Goal: Information Seeking & Learning: Learn about a topic

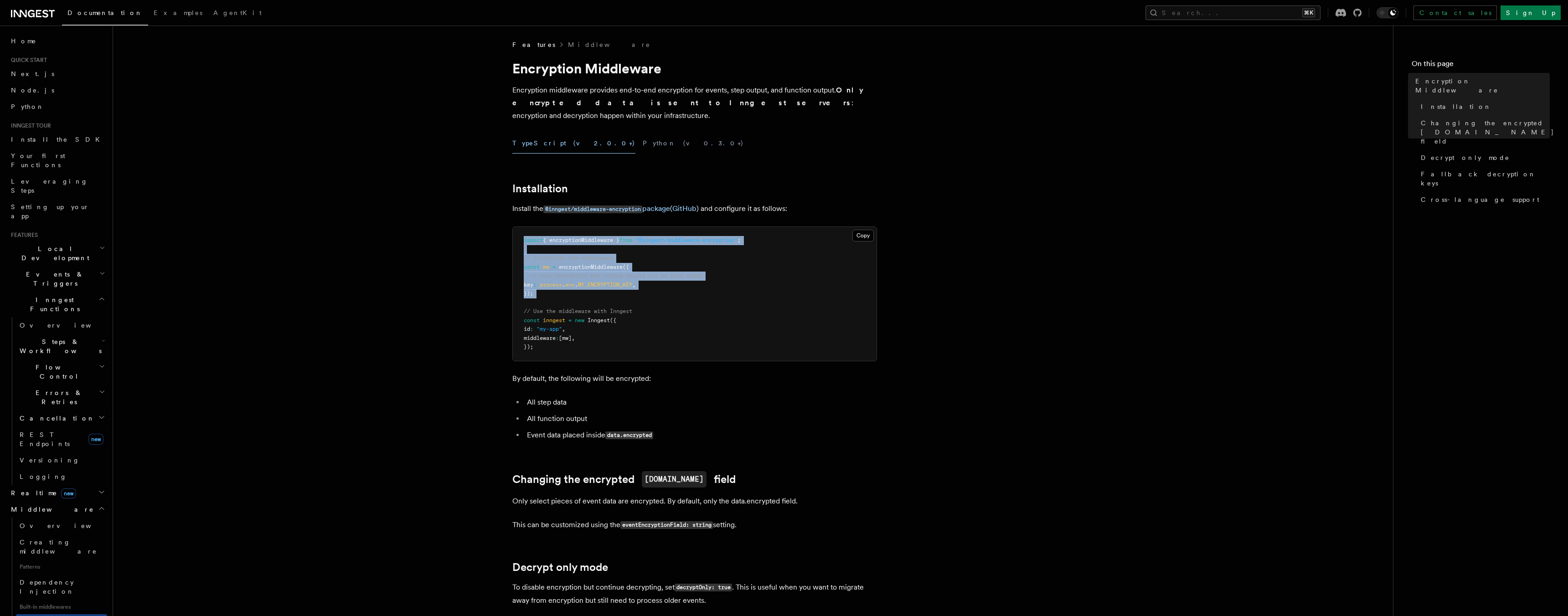
drag, startPoint x: 522, startPoint y: 226, endPoint x: 583, endPoint y: 288, distance: 87.0
click at [583, 288] on pre "import { encryptionMiddleware } from "@inngest/middleware-encryption" ; // Init…" at bounding box center [695, 294] width 364 height 134
copy code "import { encryptionMiddleware } from "@inngest/middleware-encryption" ; // Init…"
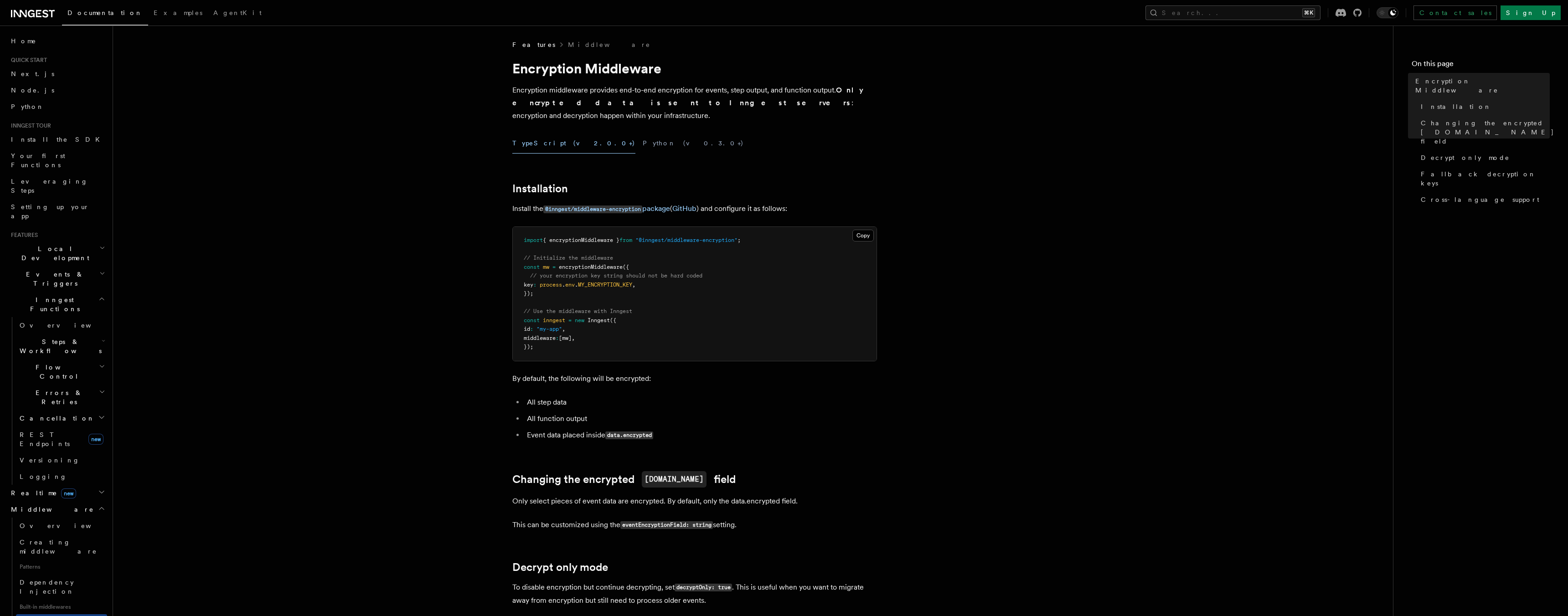
click at [673, 133] on div "TypeScript (v2.0.0+) Python (v0.3.0+)" at bounding box center [694, 144] width 365 height 21
click at [670, 204] on link "@inngest/middleware-encryption package" at bounding box center [606, 208] width 126 height 9
click at [653, 204] on link "@inngest/middleware-encryption package" at bounding box center [606, 208] width 126 height 9
click at [52, 579] on span "Dependency Injection" at bounding box center [46, 586] width 55 height 17
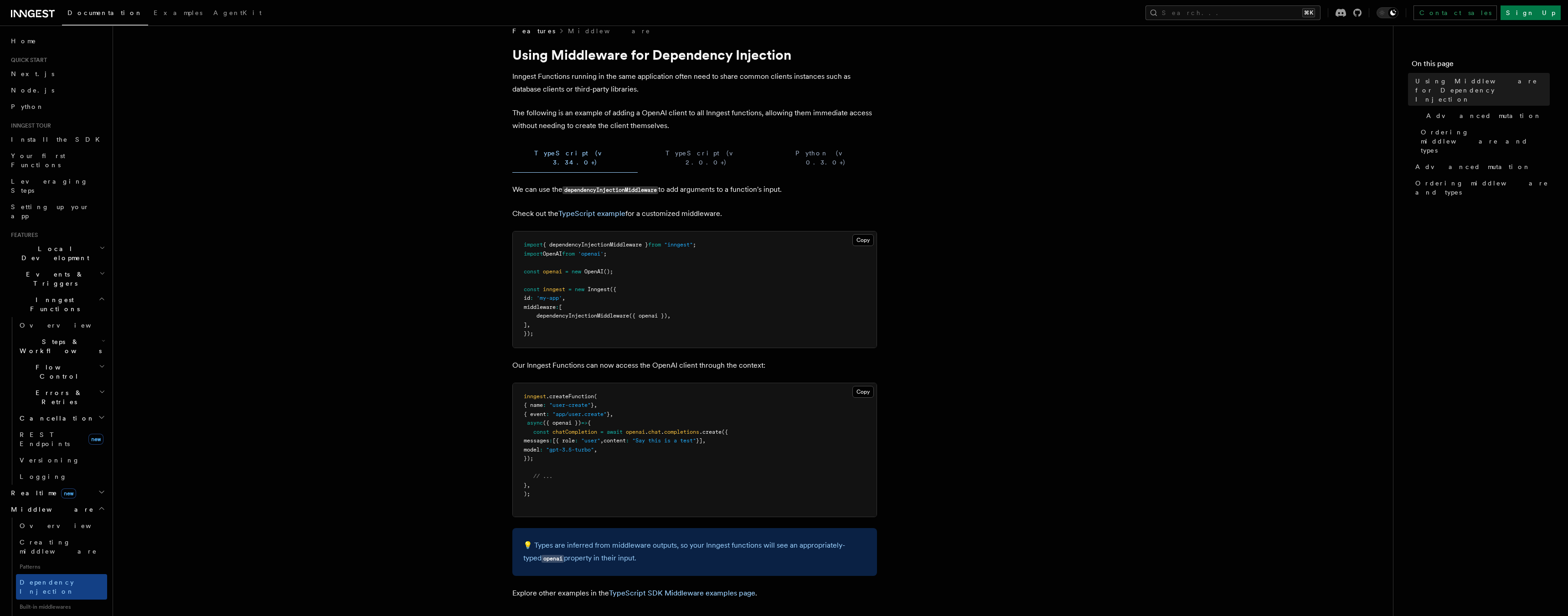
scroll to position [13, 0]
click at [1046, 141] on article "Features Middleware Using Middleware for Dependency Injection Inngest Functions…" at bounding box center [754, 565] width 1251 height 1078
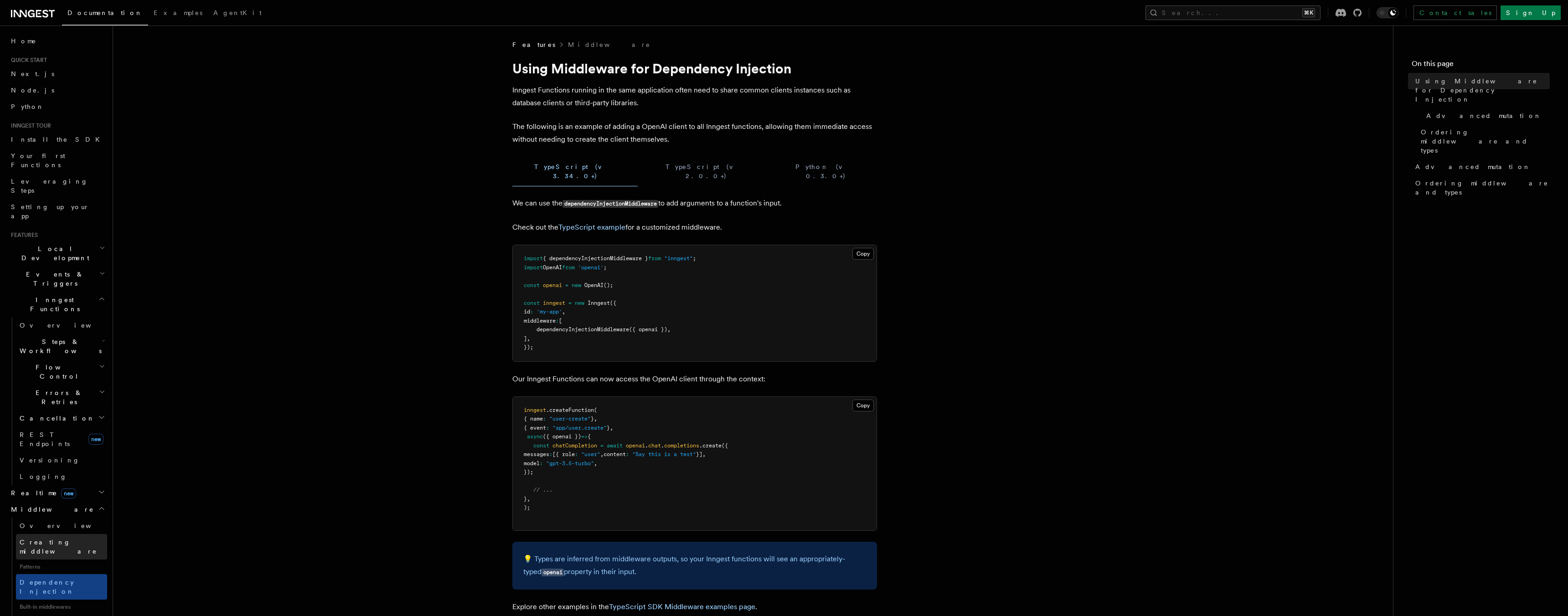
click at [31, 534] on link "Creating middleware" at bounding box center [61, 546] width 91 height 25
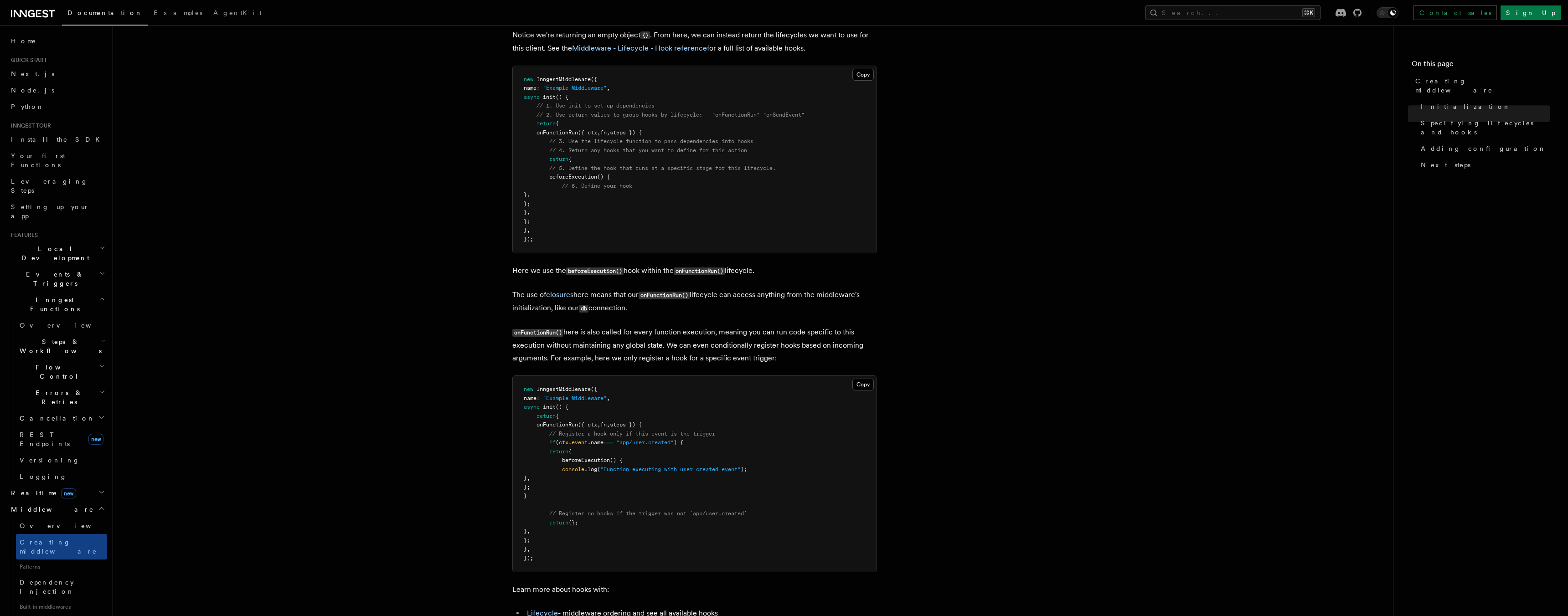
scroll to position [783, 0]
click at [69, 614] on link "Encryption Middleware" at bounding box center [61, 626] width 91 height 25
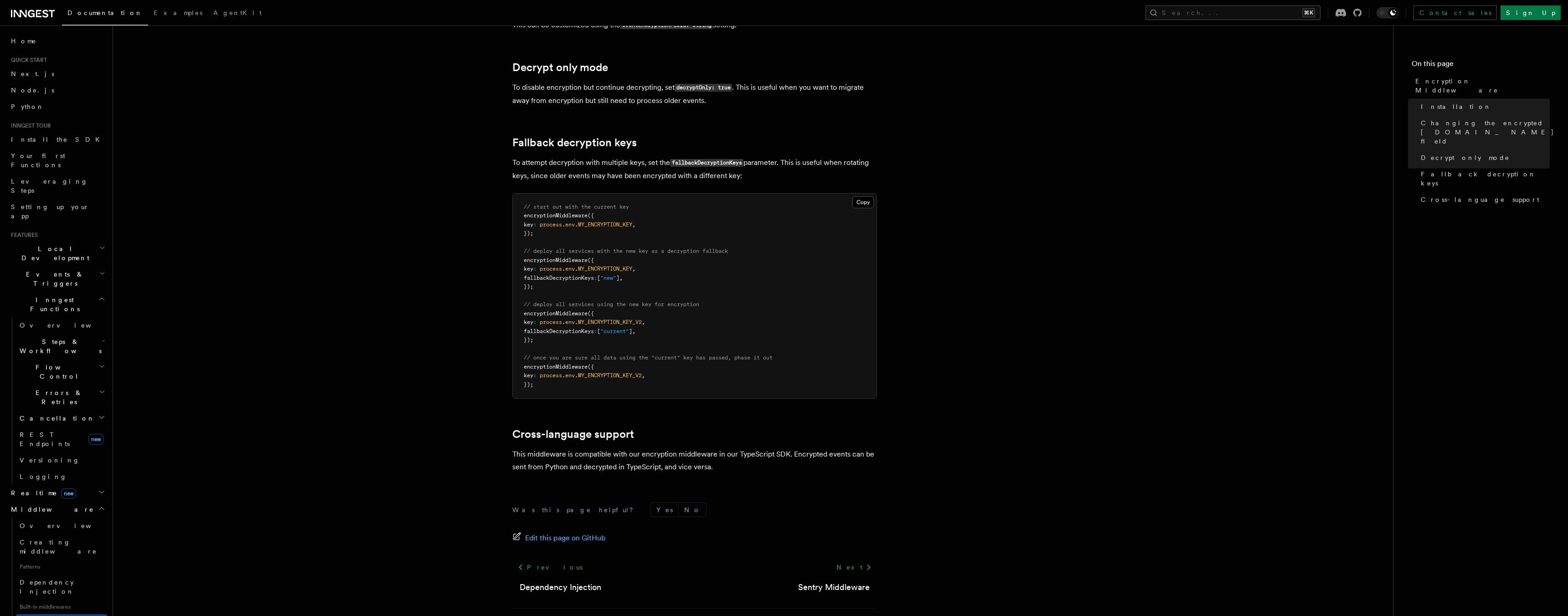
scroll to position [525, 0]
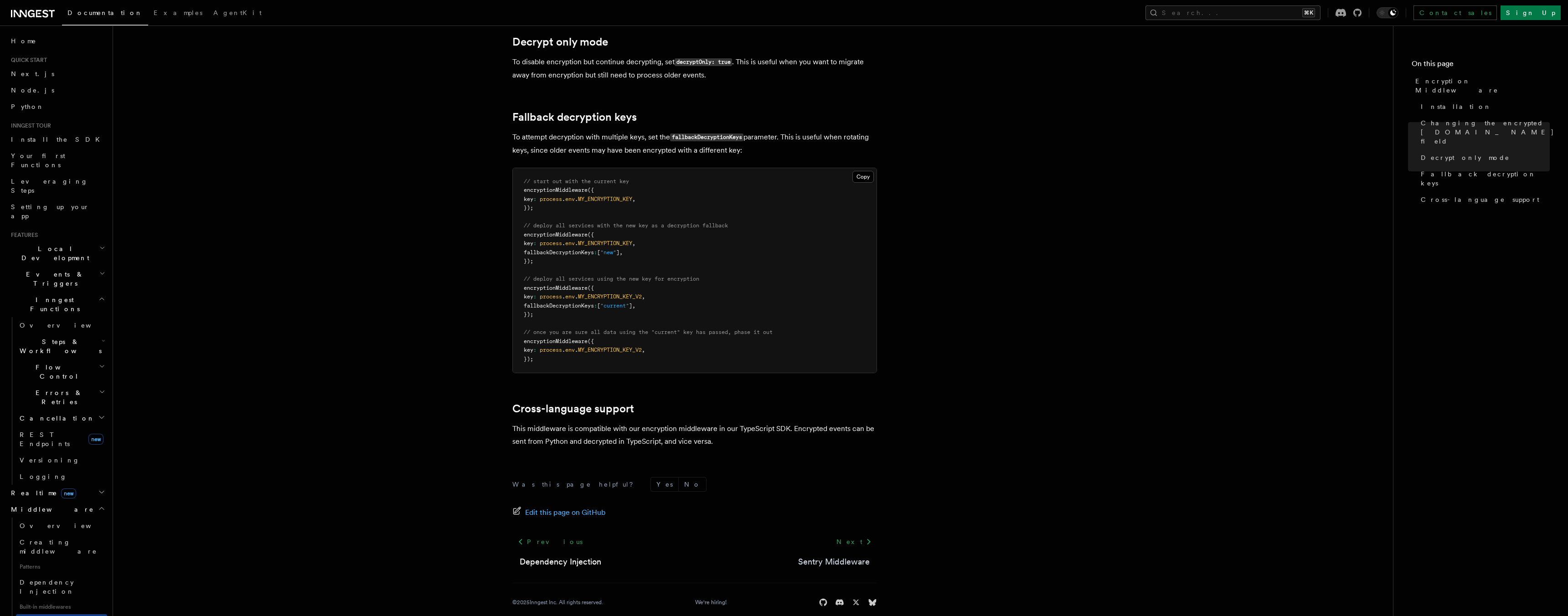
click at [823, 556] on link "Sentry Middleware" at bounding box center [834, 562] width 71 height 13
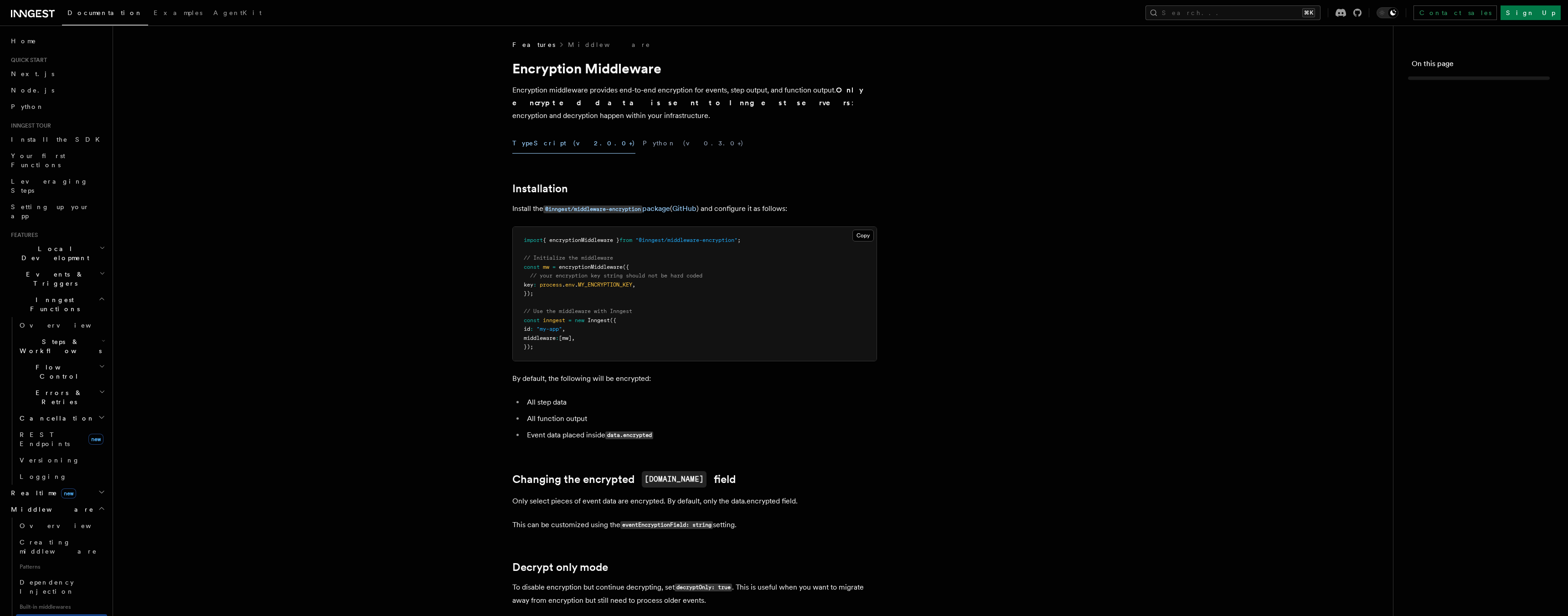
scroll to position [525, 0]
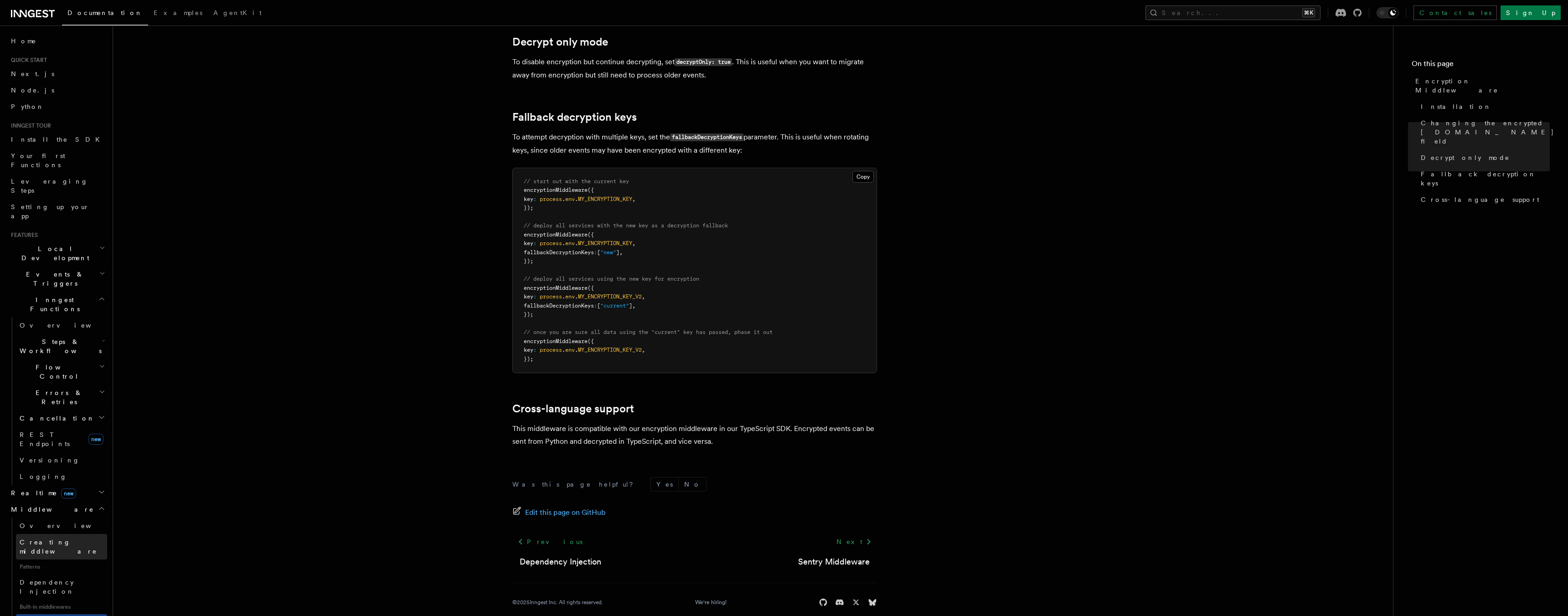
click at [49, 534] on link "Creating middleware" at bounding box center [61, 546] width 91 height 25
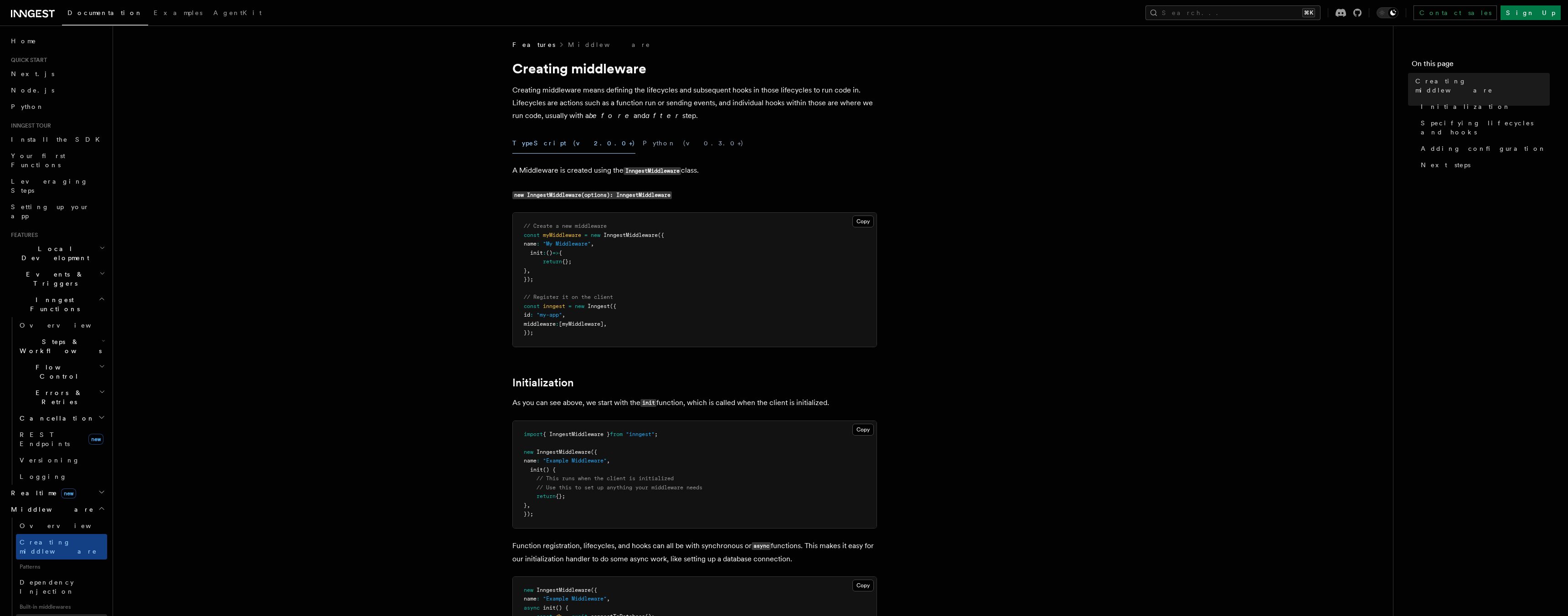
click at [54, 614] on link "Encryption Middleware" at bounding box center [61, 626] width 91 height 25
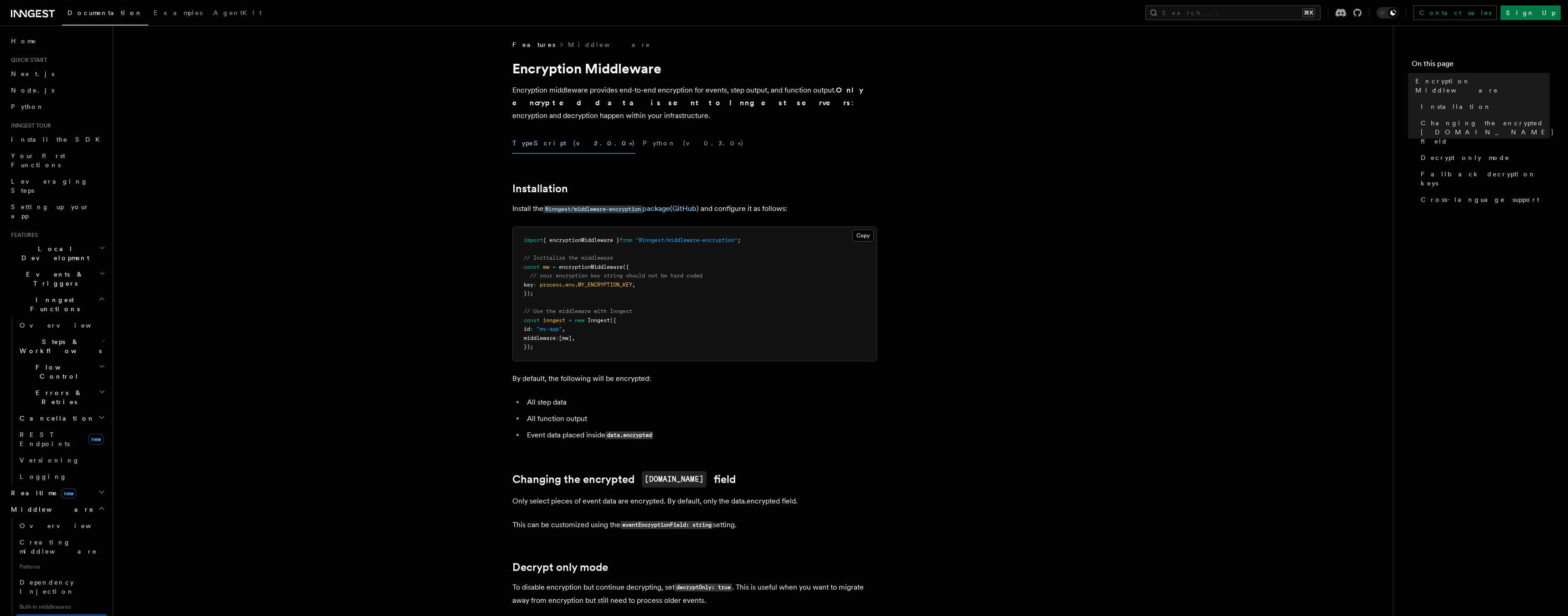
click at [855, 429] on li "Event data placed inside data.encrypted" at bounding box center [700, 435] width 353 height 13
click at [351, 146] on article "Features Middleware Encryption Middleware Encryption middleware provides end-to…" at bounding box center [754, 597] width 1251 height 1114
click at [369, 146] on article "Features Middleware Encryption Middleware Encryption middleware provides end-to…" at bounding box center [754, 597] width 1251 height 1114
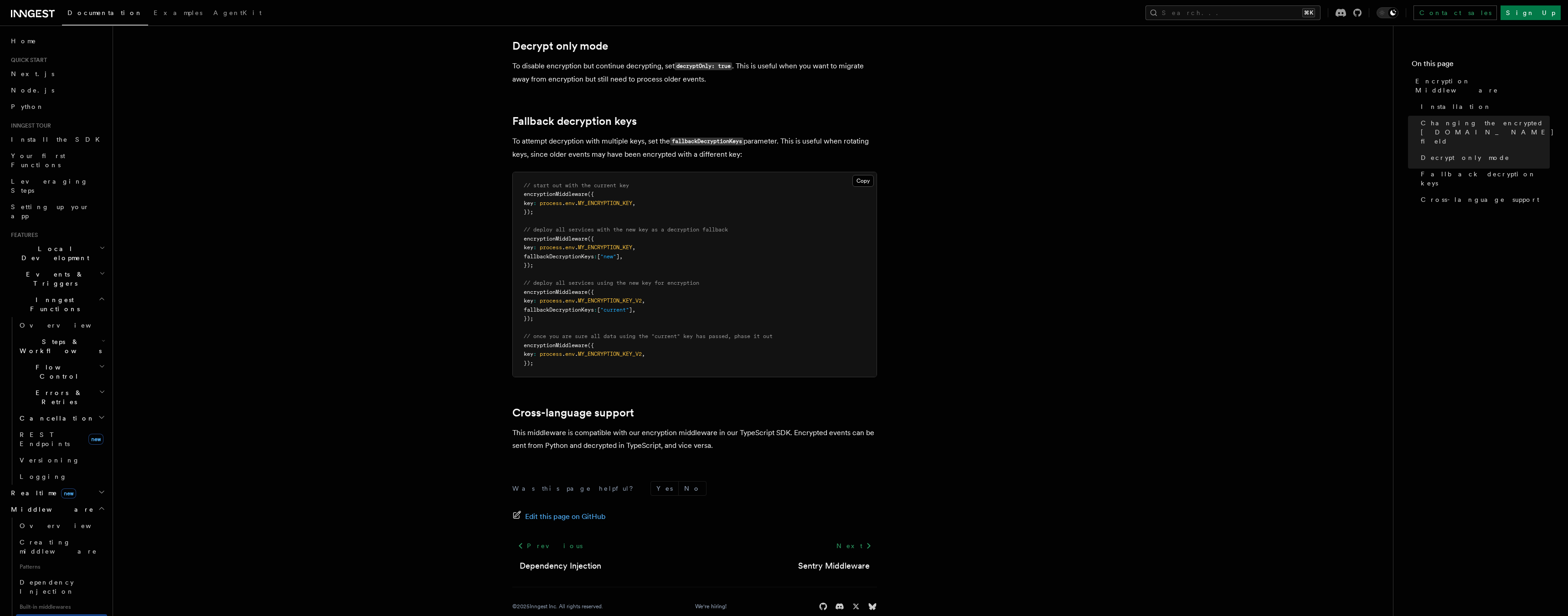
scroll to position [525, 0]
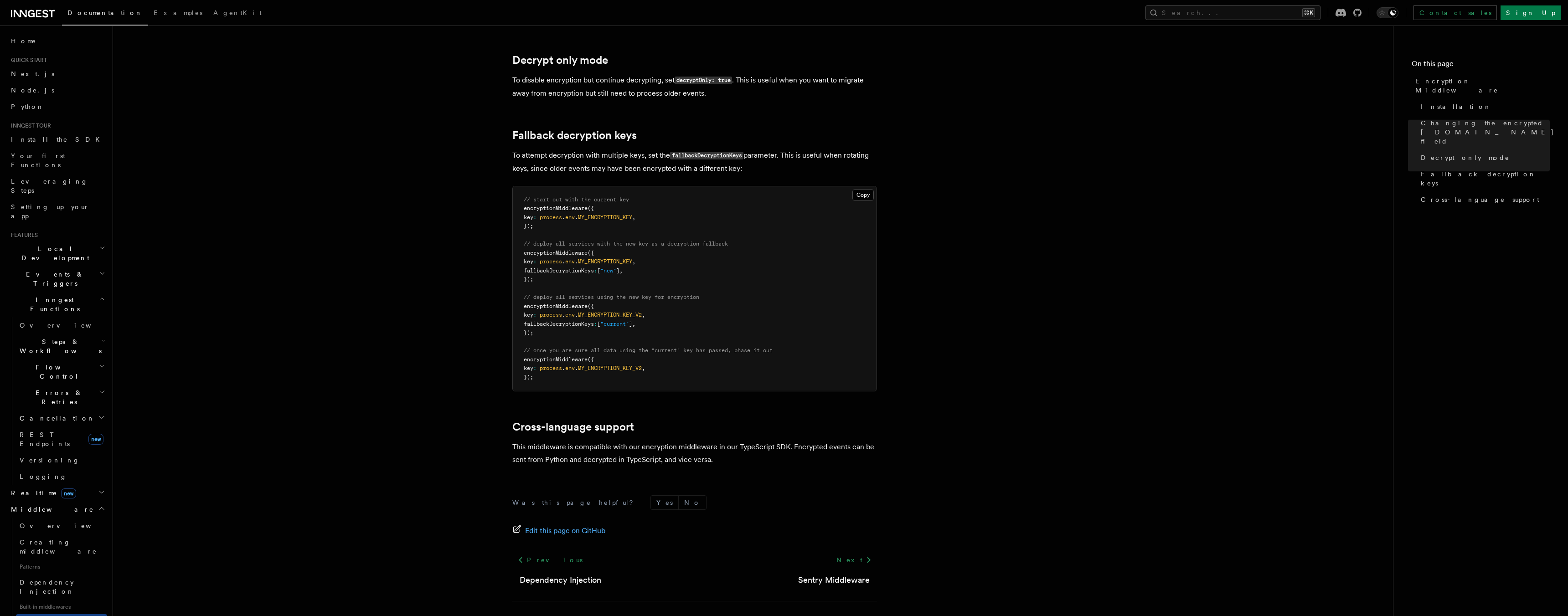
scroll to position [508, 0]
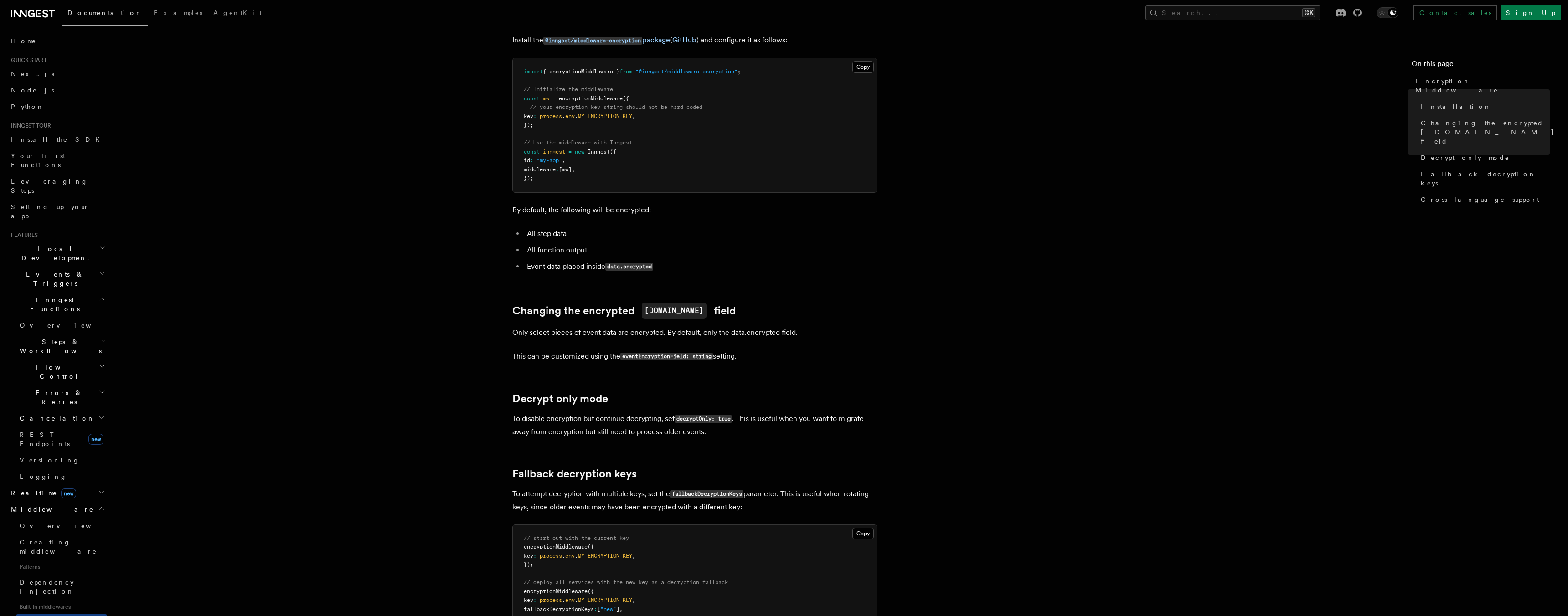
scroll to position [102, 0]
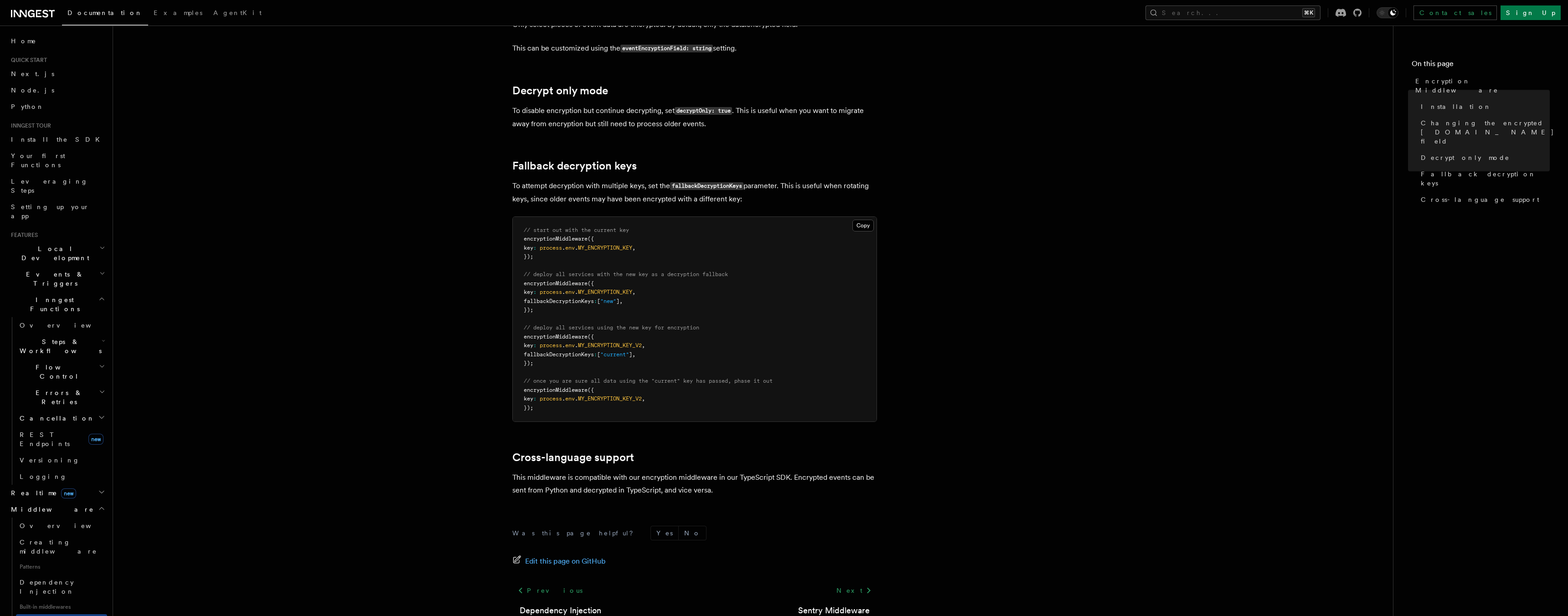
scroll to position [525, 0]
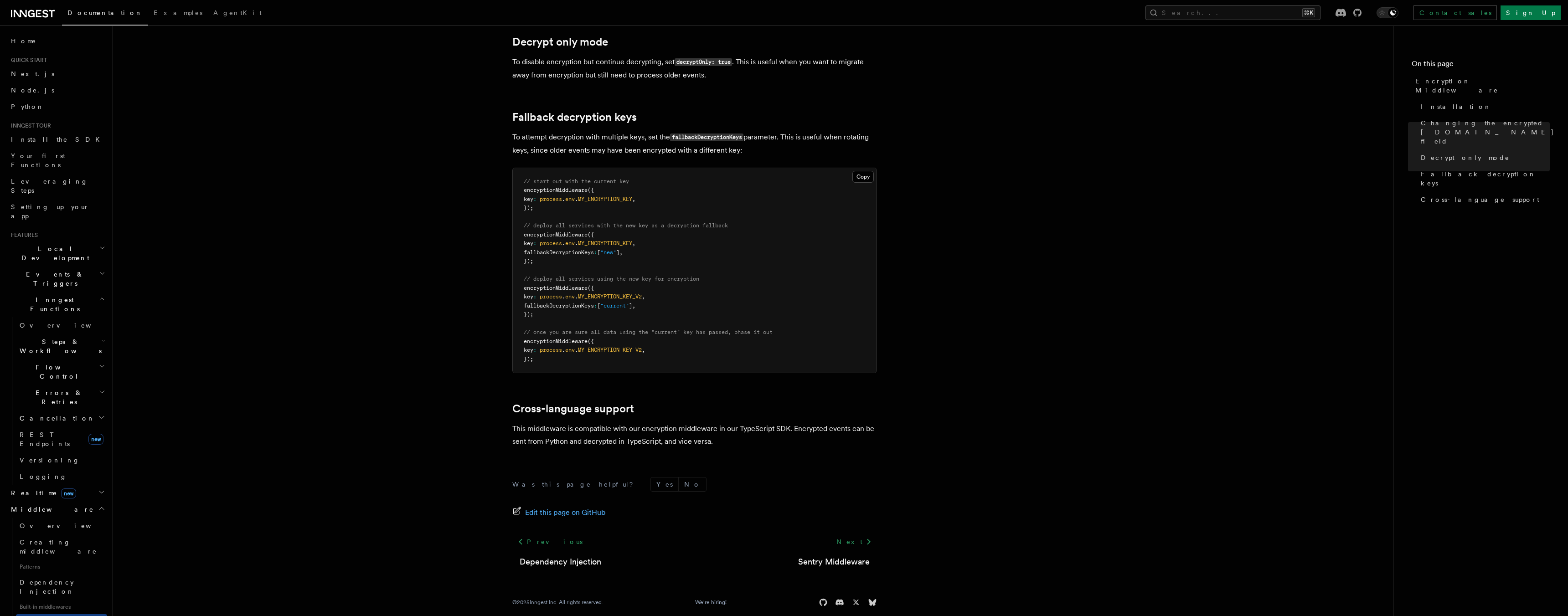
click at [436, 344] on article "Features Middleware Encryption Middleware Encryption middleware provides end-to…" at bounding box center [754, 71] width 1251 height 1114
click at [1064, 268] on article "Features Middleware Encryption Middleware Encryption middleware provides end-to…" at bounding box center [754, 71] width 1251 height 1114
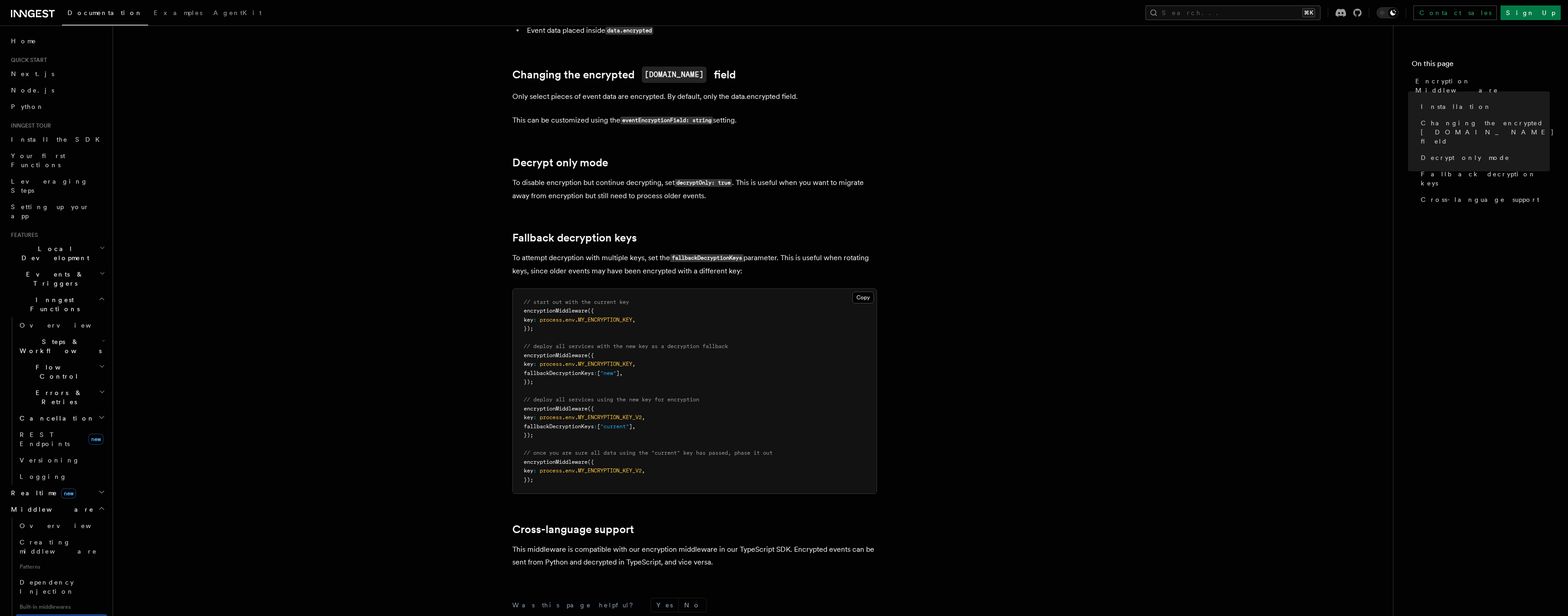
scroll to position [404, 0]
click at [680, 118] on code "eventEncryptionField: string" at bounding box center [666, 121] width 92 height 8
copy code "eventEncryptionField"
click at [666, 118] on code "eventEncryptionField: string" at bounding box center [666, 121] width 92 height 8
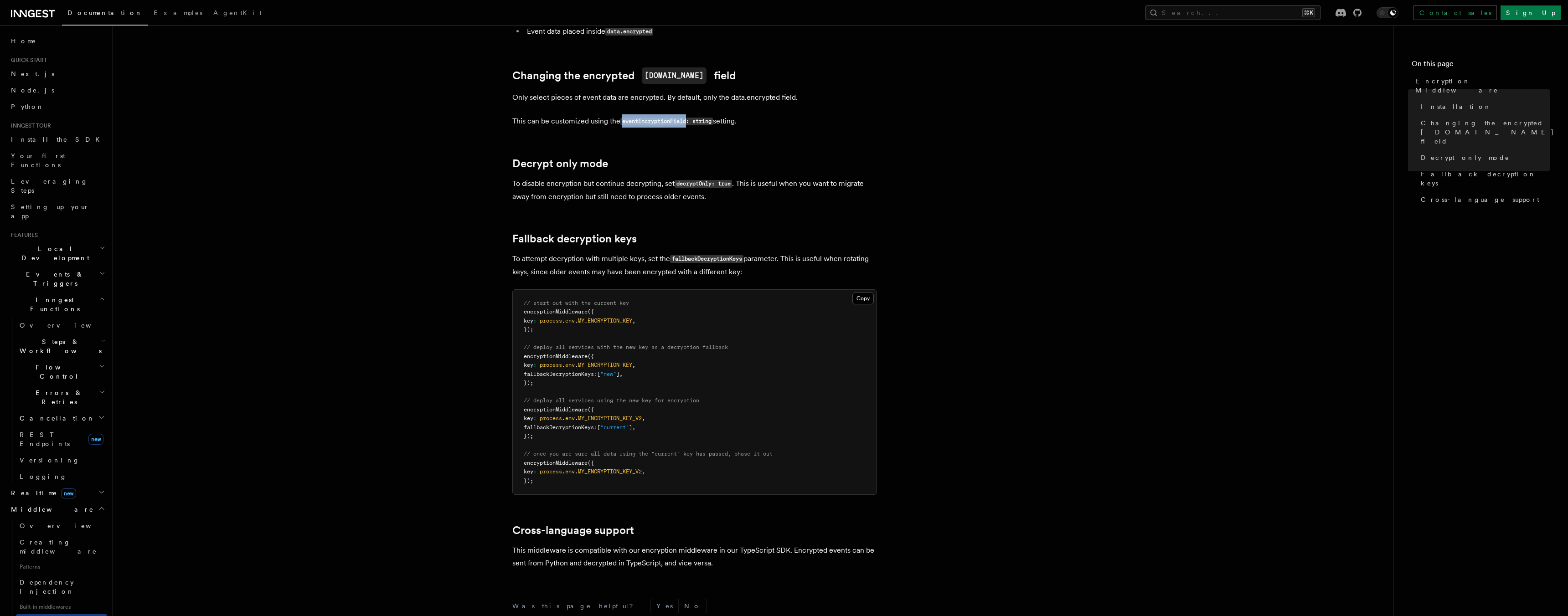
click at [666, 118] on code "eventEncryptionField: string" at bounding box center [666, 121] width 92 height 8
copy code "eventEncryptionField"
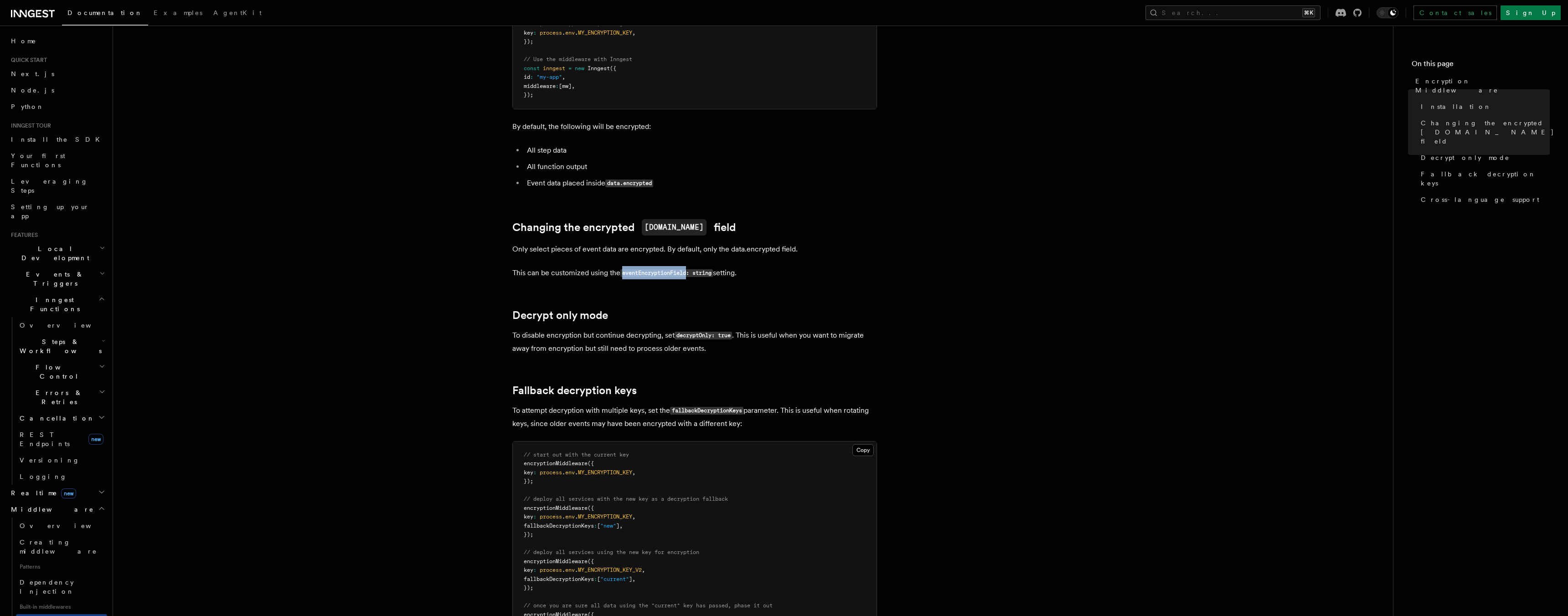
scroll to position [239, 0]
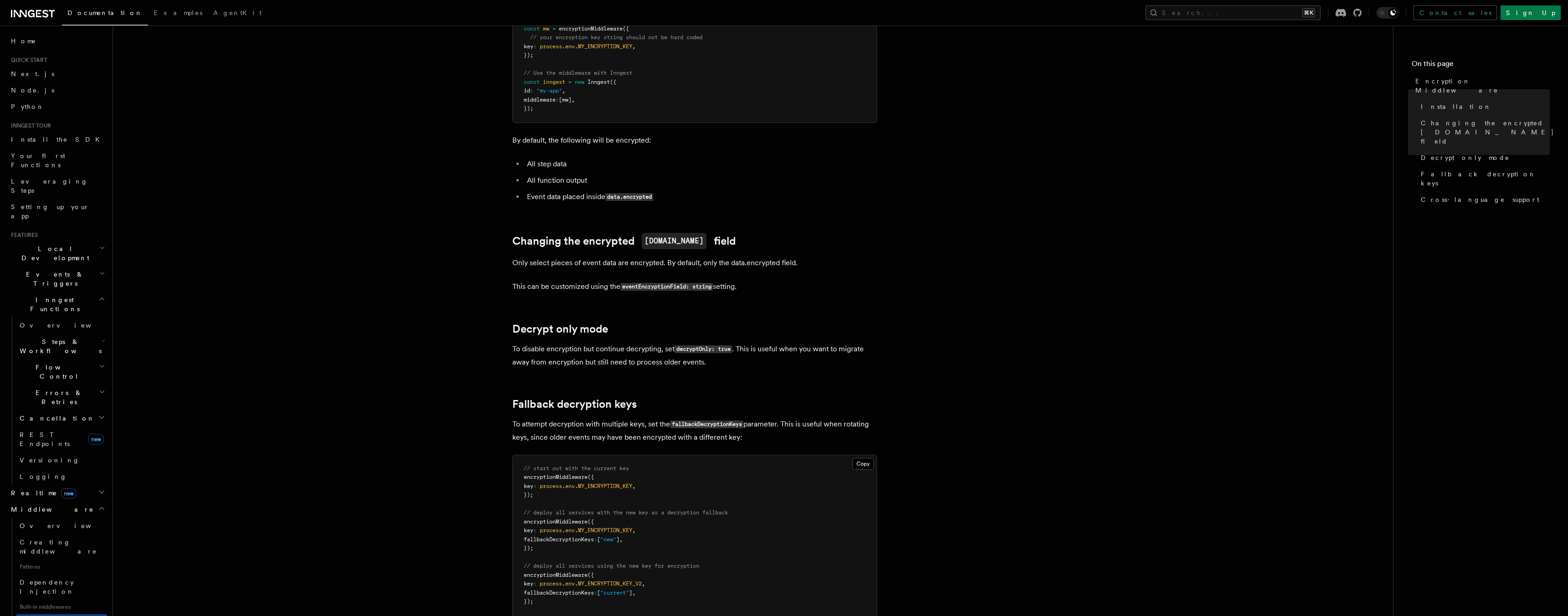
click at [713, 283] on code "eventEncryptionField: string" at bounding box center [666, 287] width 92 height 8
click at [653, 283] on code "eventEncryptionField: string" at bounding box center [666, 287] width 92 height 8
copy code "eventEncryptionField"
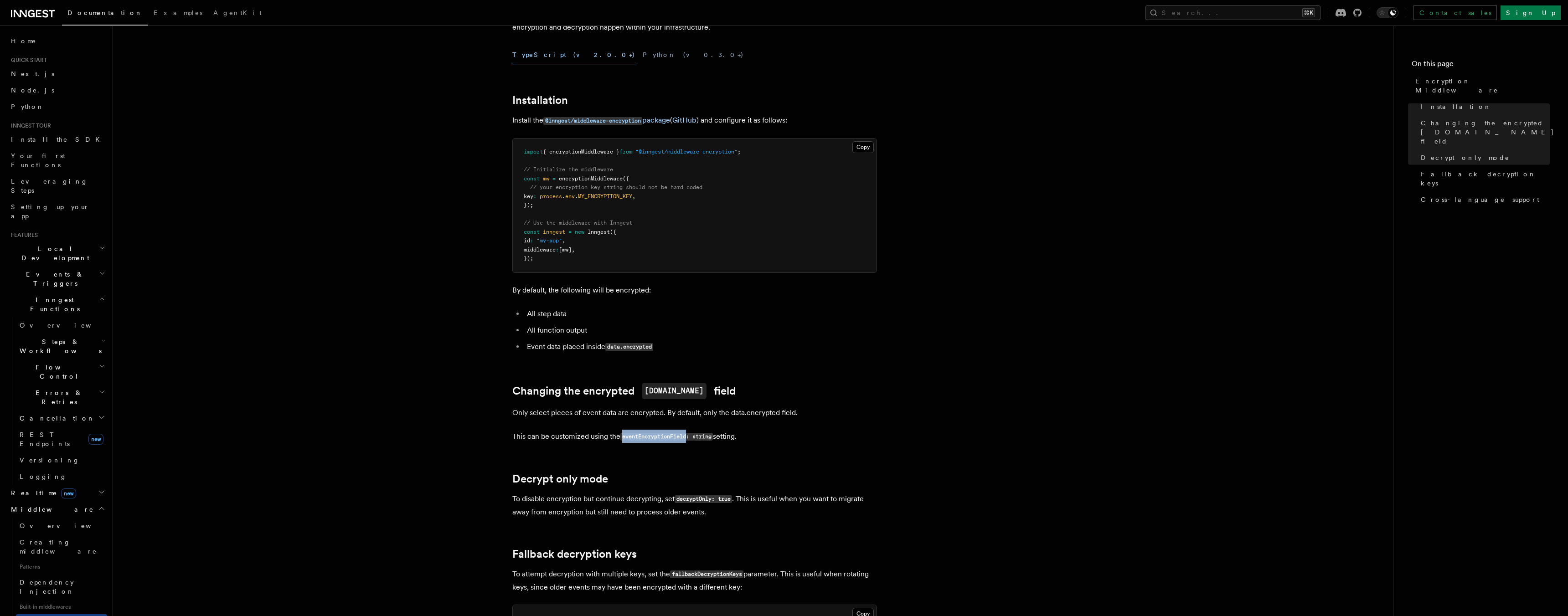
scroll to position [0, 0]
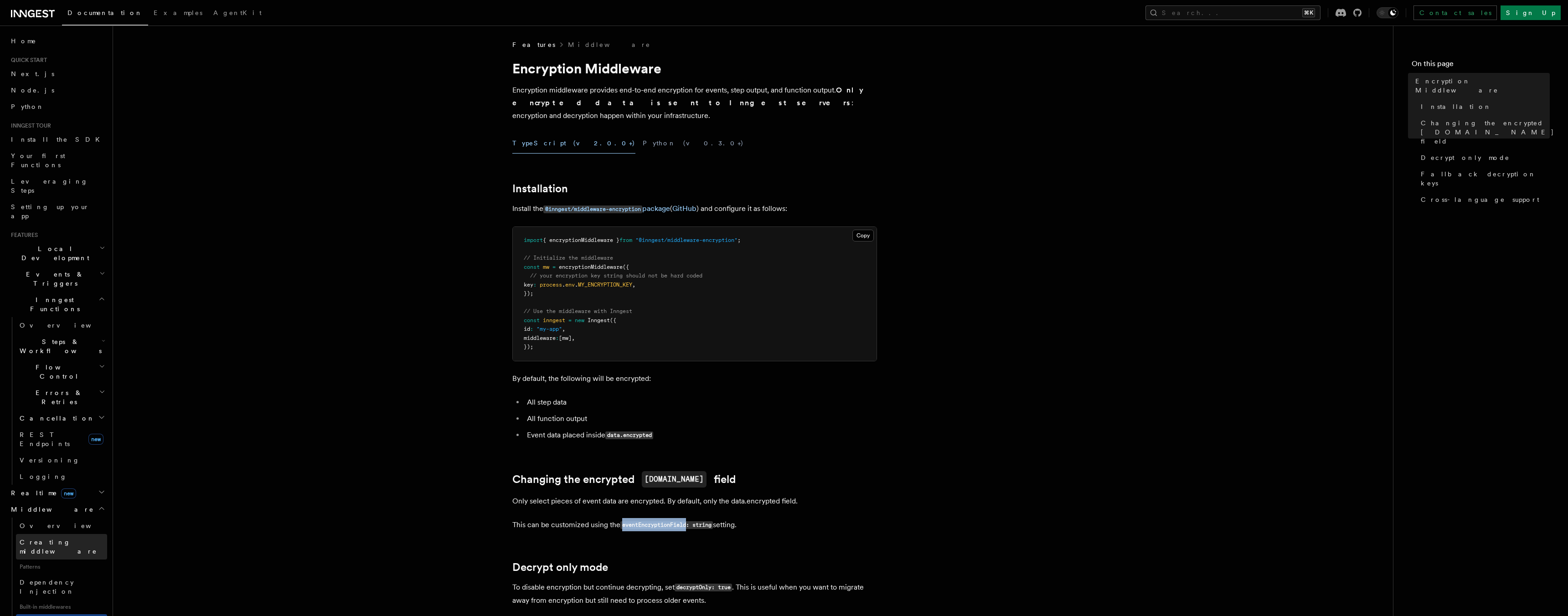
click at [68, 538] on span "Creating middleware" at bounding box center [57, 546] width 78 height 17
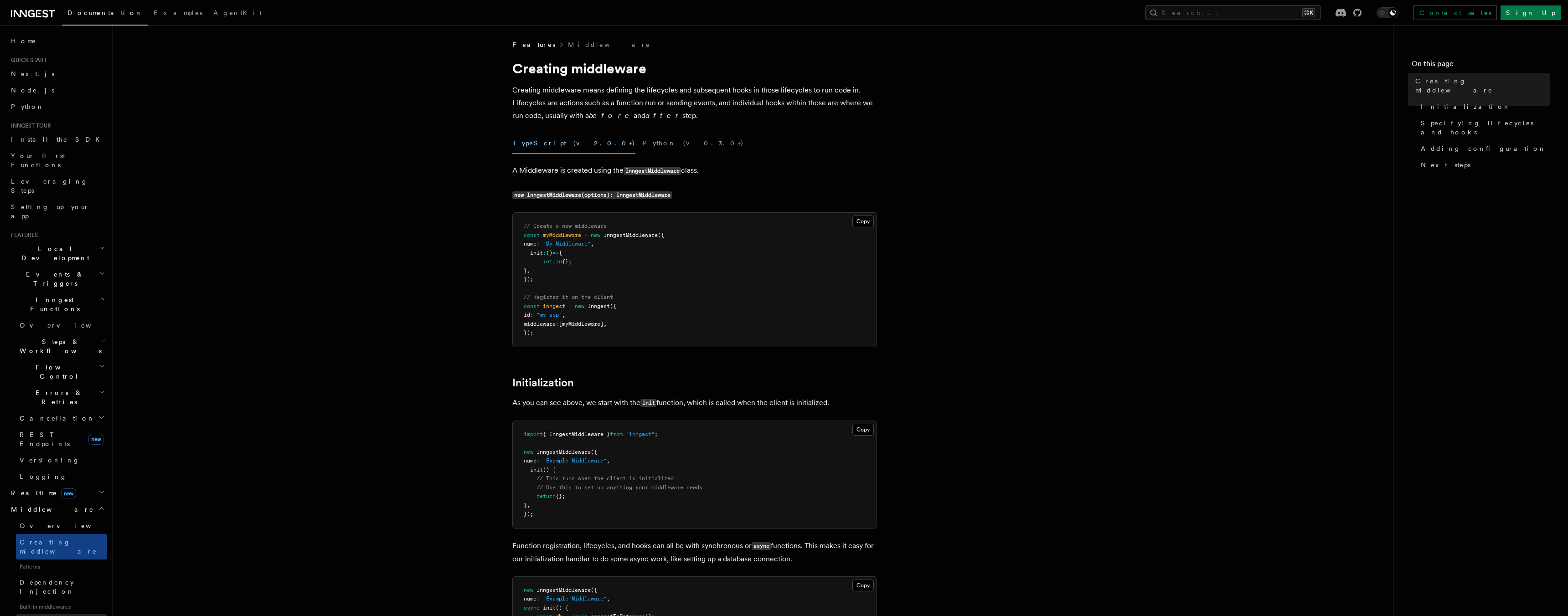
click at [32, 614] on link "Encryption Middleware" at bounding box center [61, 626] width 91 height 25
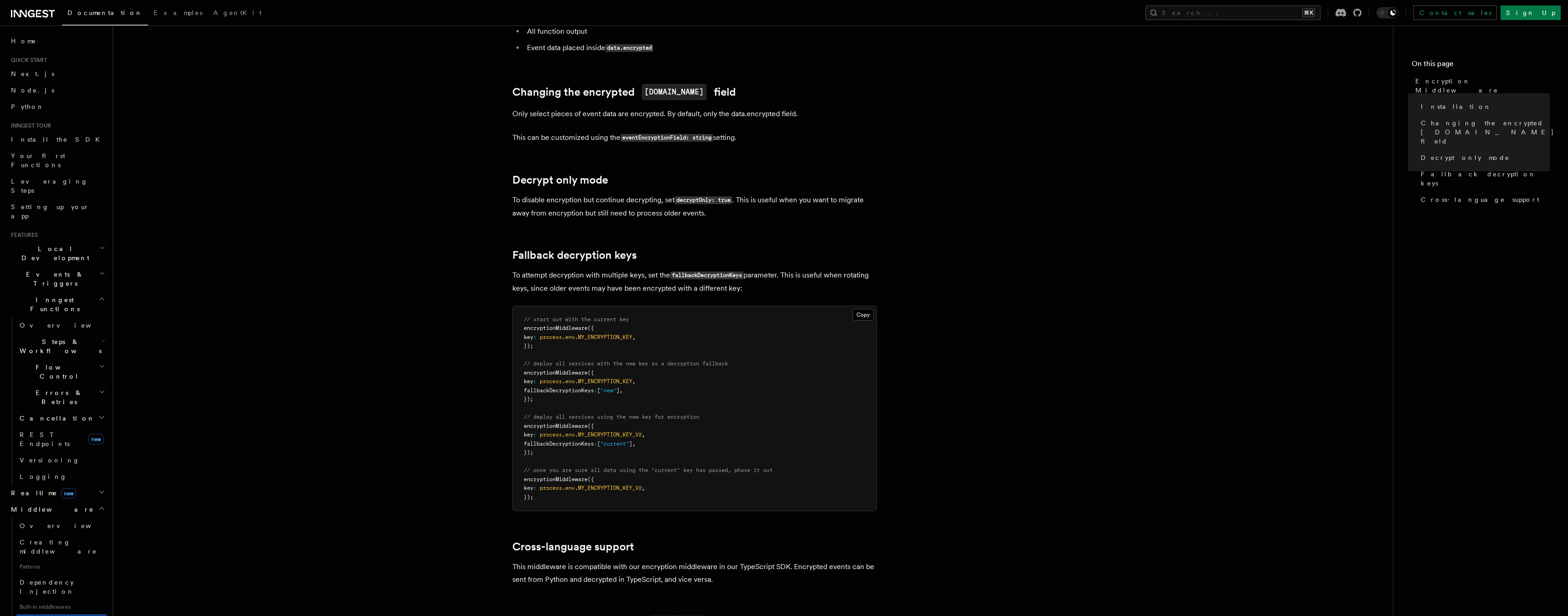
scroll to position [369, 0]
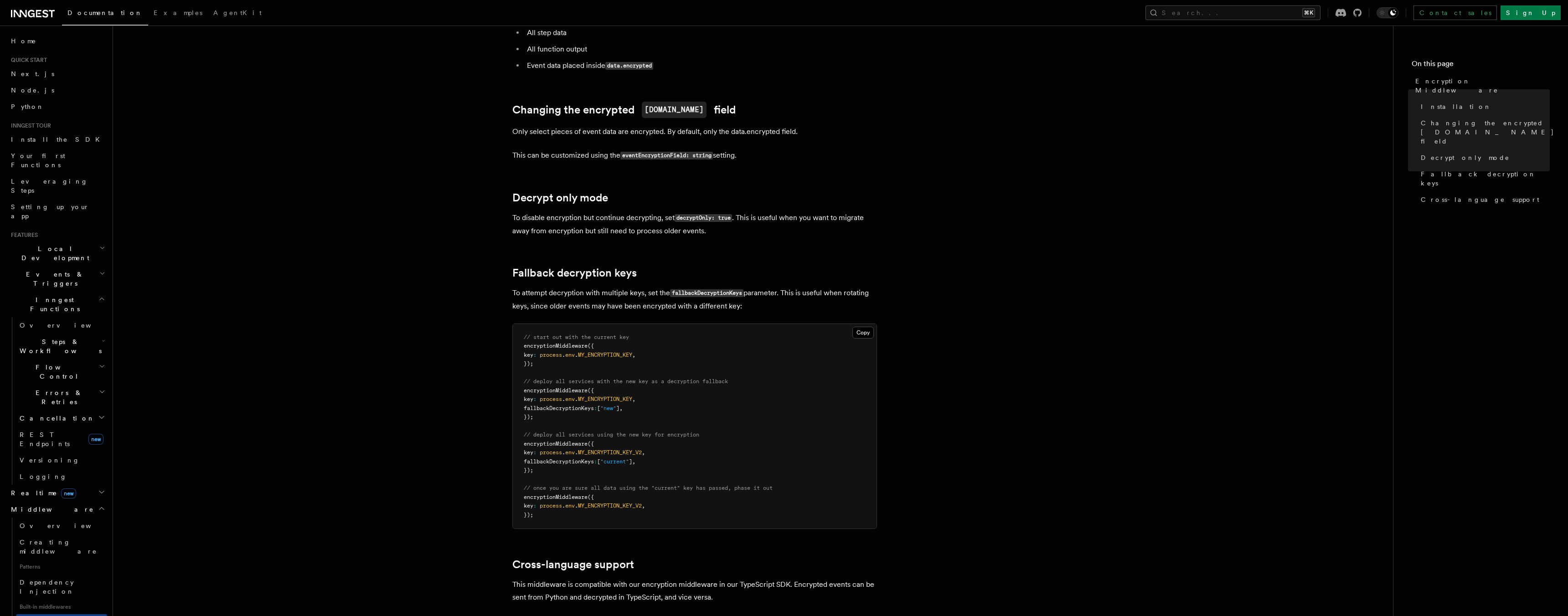
click at [673, 152] on code "eventEncryptionField: string" at bounding box center [666, 155] width 92 height 8
copy code "eventEncryptionField"
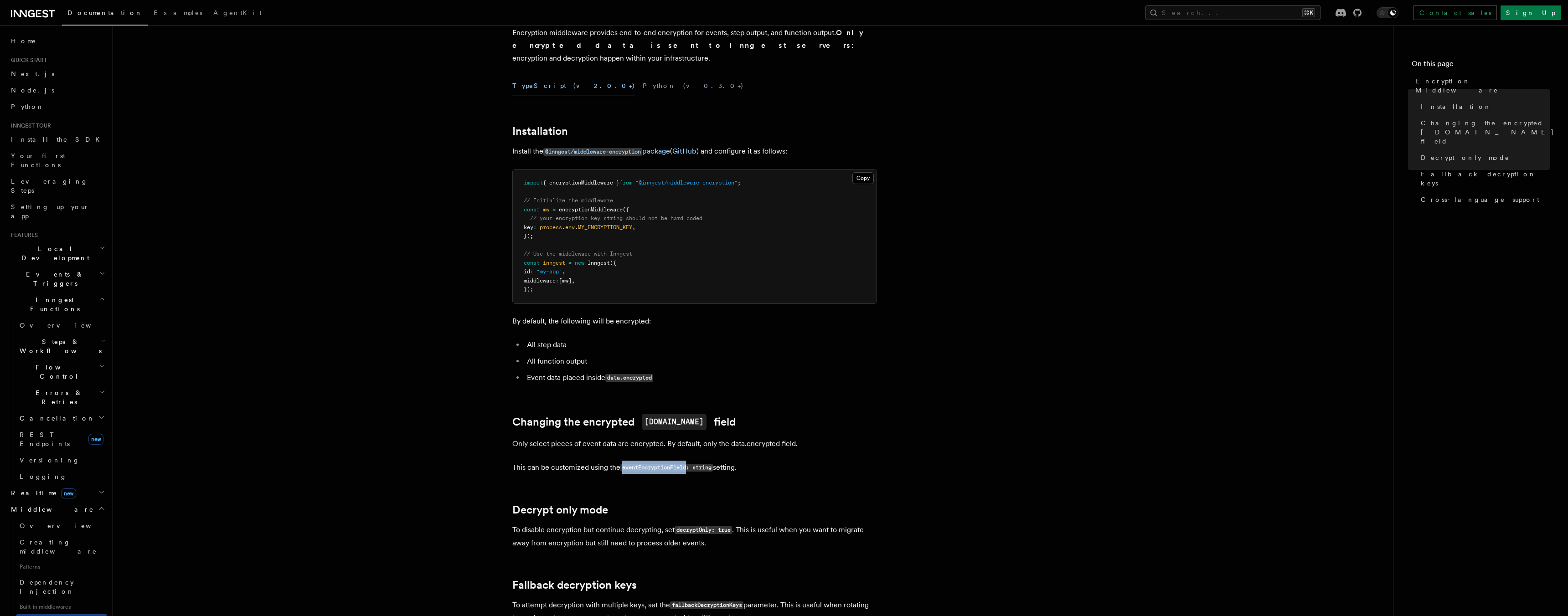
scroll to position [0, 0]
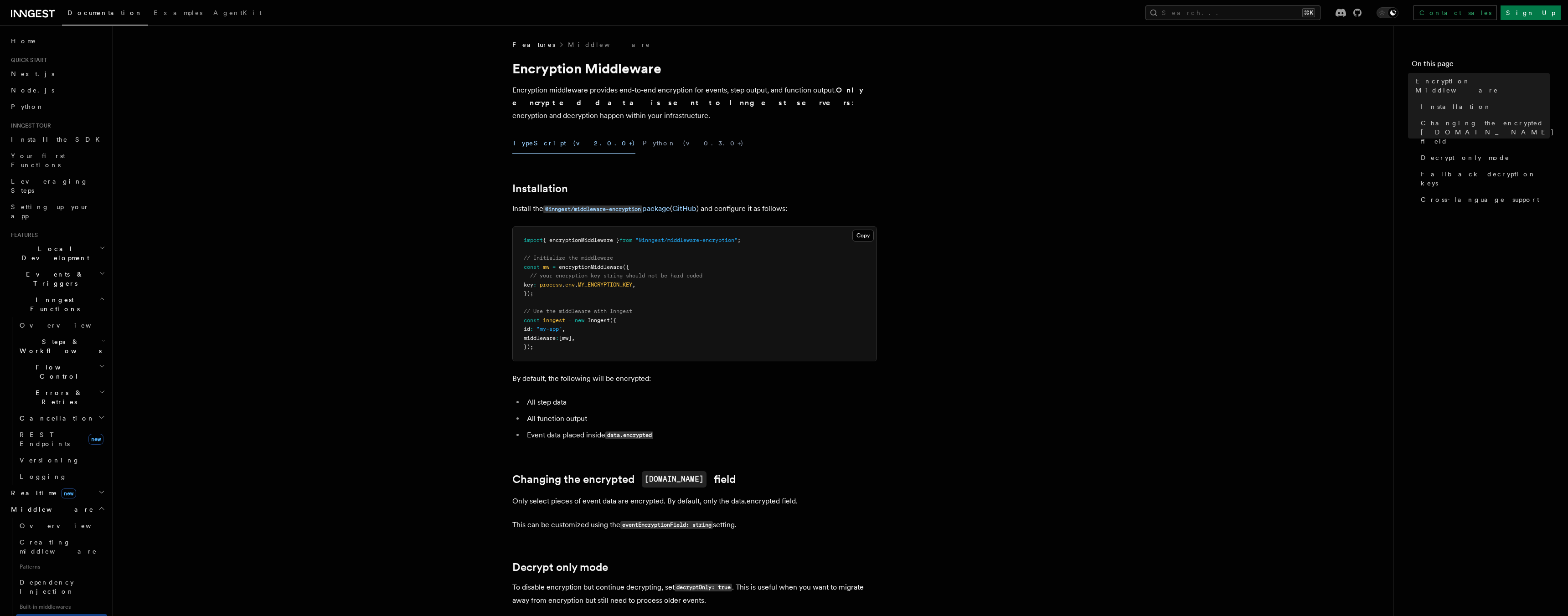
click at [815, 133] on div "TypeScript (v2.0.0+) Python (v0.3.0+)" at bounding box center [694, 144] width 365 height 21
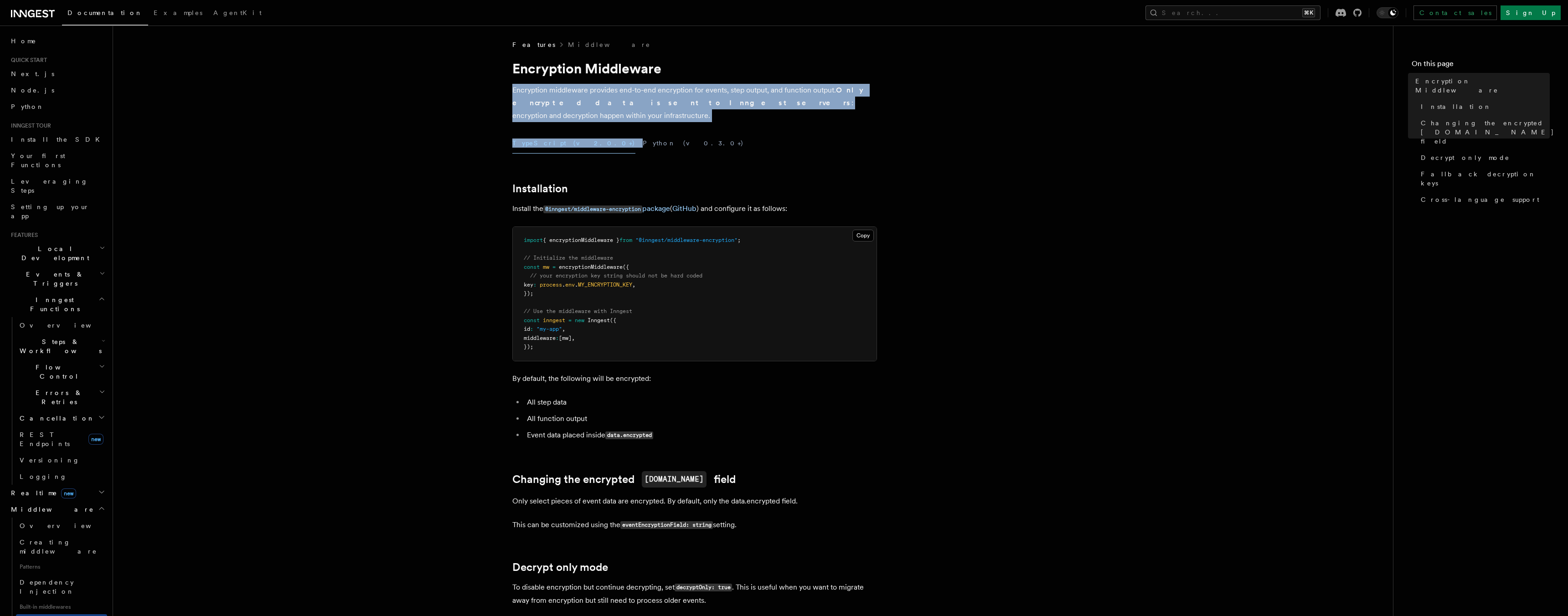
drag, startPoint x: 512, startPoint y: 91, endPoint x: 861, endPoint y: 112, distance: 349.6
click at [861, 112] on article "Features Middleware Encryption Middleware Encryption middleware provides end-to…" at bounding box center [754, 597] width 1251 height 1114
copy article "Encryption middleware provides end-to-end encryption for events, step output, a…"
click at [551, 98] on p "Encryption middleware provides end-to-end encryption for events, step output, a…" at bounding box center [694, 103] width 365 height 38
drag, startPoint x: 510, startPoint y: 87, endPoint x: 852, endPoint y: 105, distance: 342.5
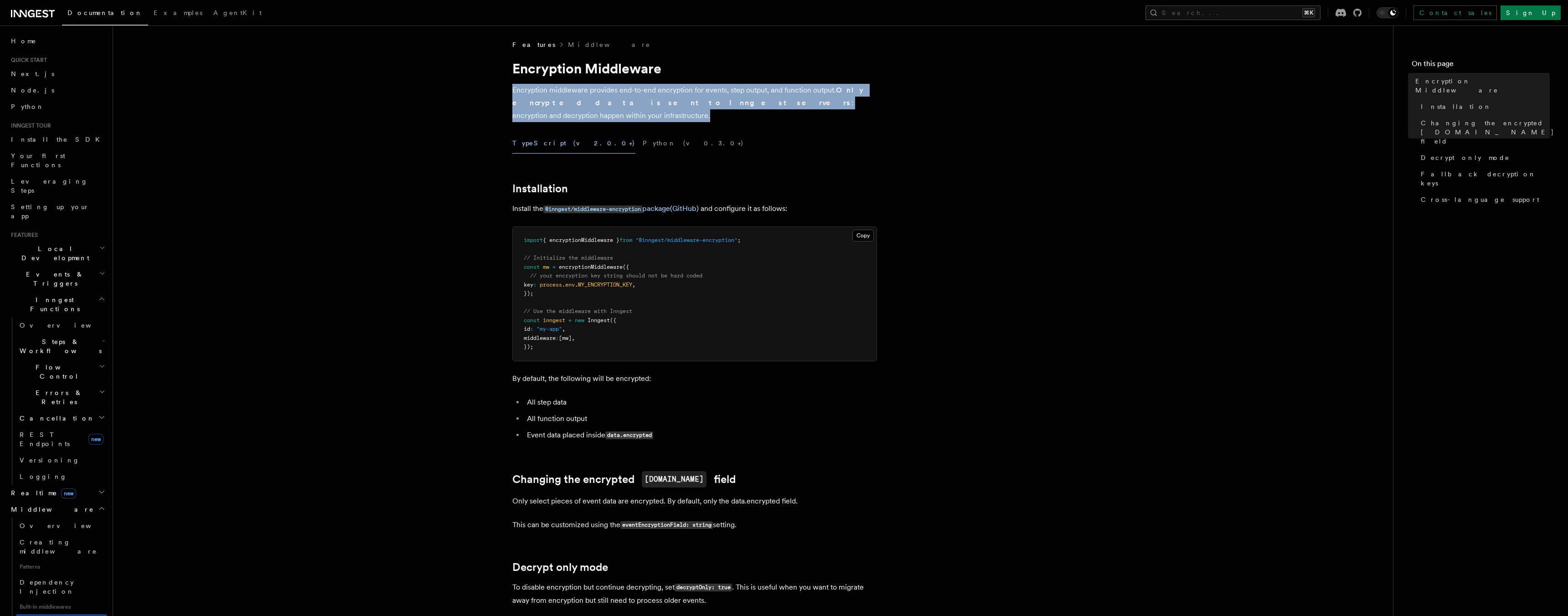
click at [852, 105] on article "Features Middleware Encryption Middleware Encryption middleware provides end-to…" at bounding box center [754, 597] width 1251 height 1114
copy p "Encryption middleware provides end-to-end encryption for events, step output, a…"
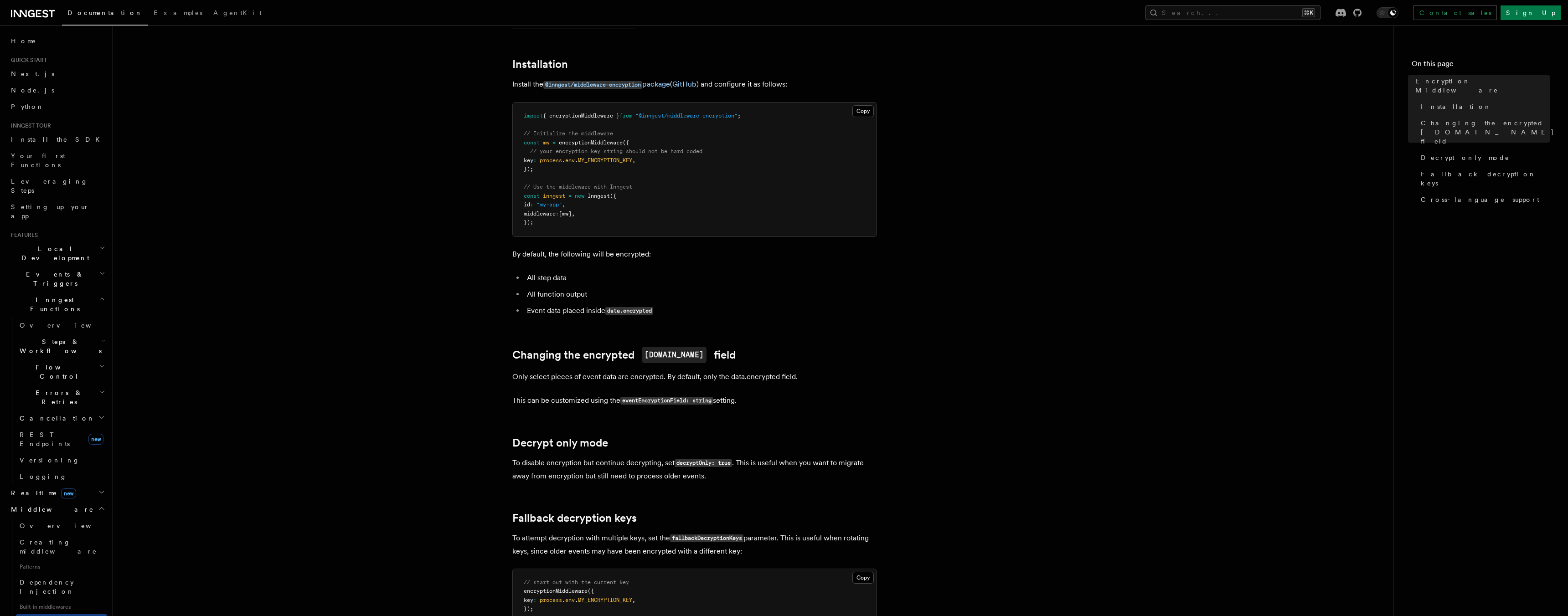
scroll to position [353, 0]
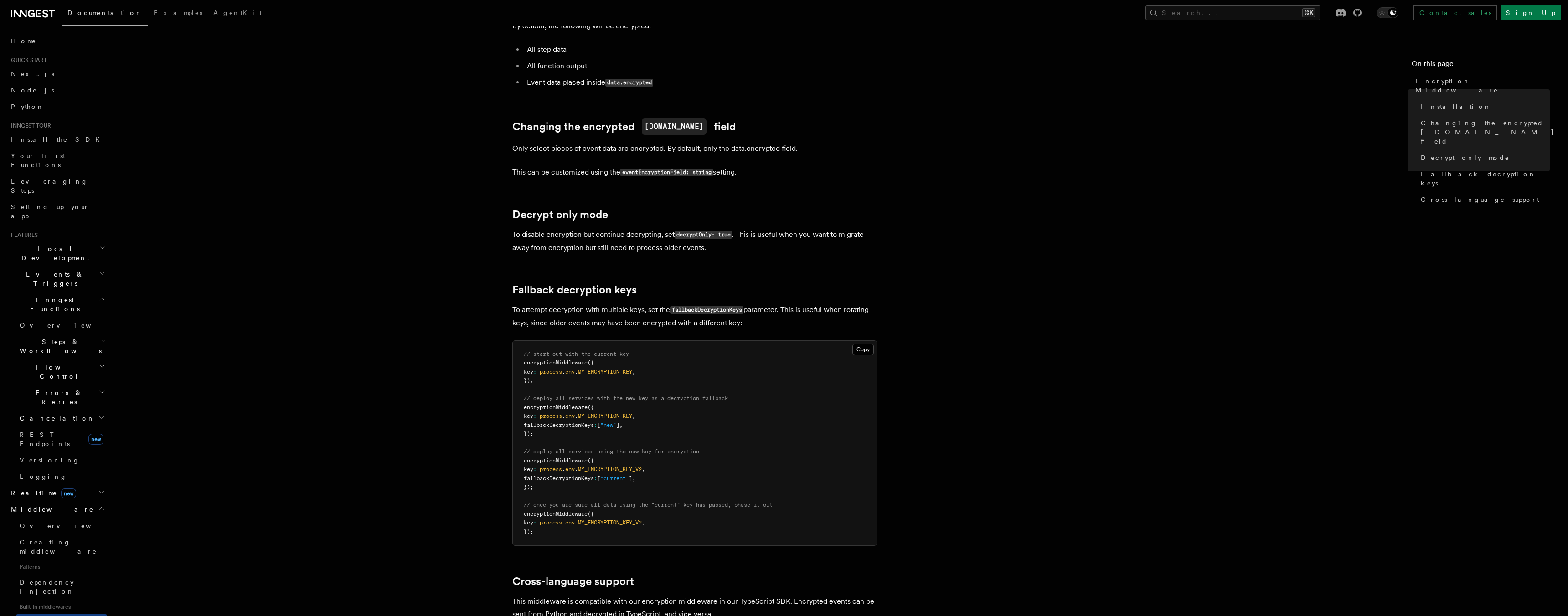
click at [950, 317] on article "Features Middleware Encryption Middleware Encryption middleware provides end-to…" at bounding box center [754, 244] width 1251 height 1114
click at [722, 230] on p "To disable encryption but continue decrypting, set decryptOnly: true . This is …" at bounding box center [694, 241] width 365 height 26
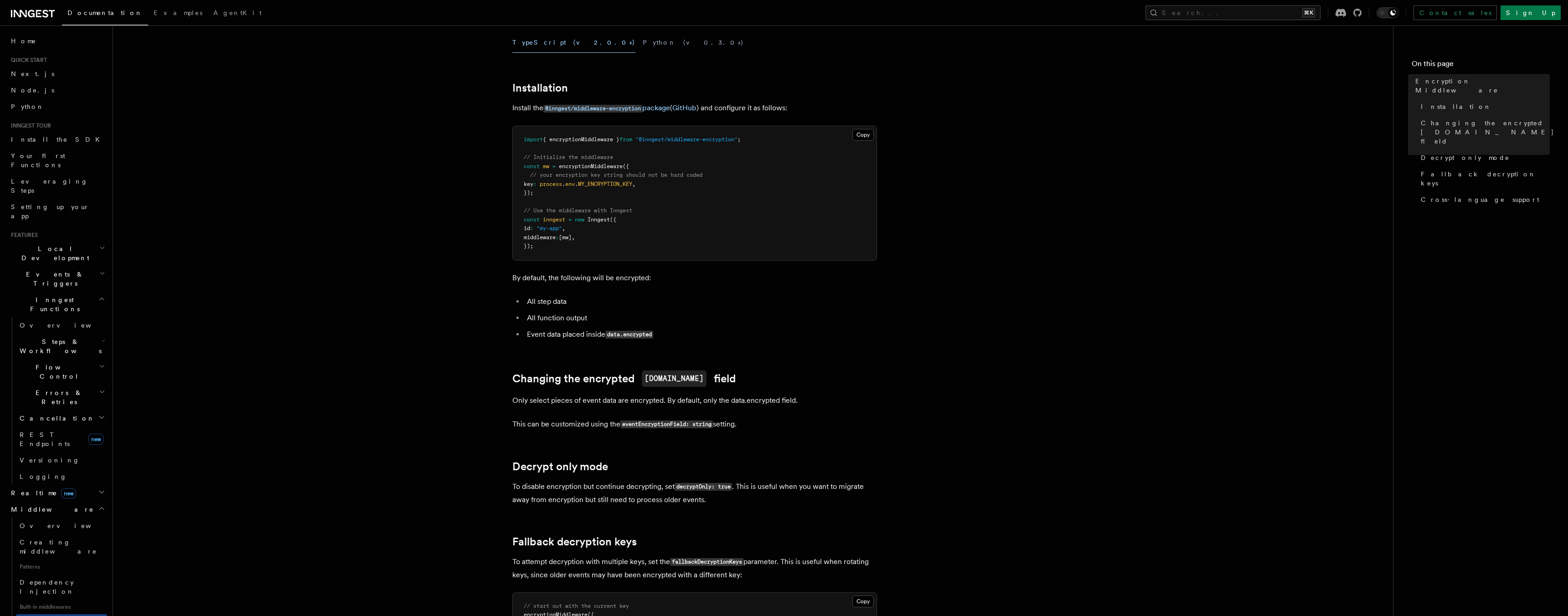
scroll to position [100, 0]
click at [1195, 181] on article "Features Middleware Encryption Middleware Encryption middleware provides end-to…" at bounding box center [754, 497] width 1251 height 1114
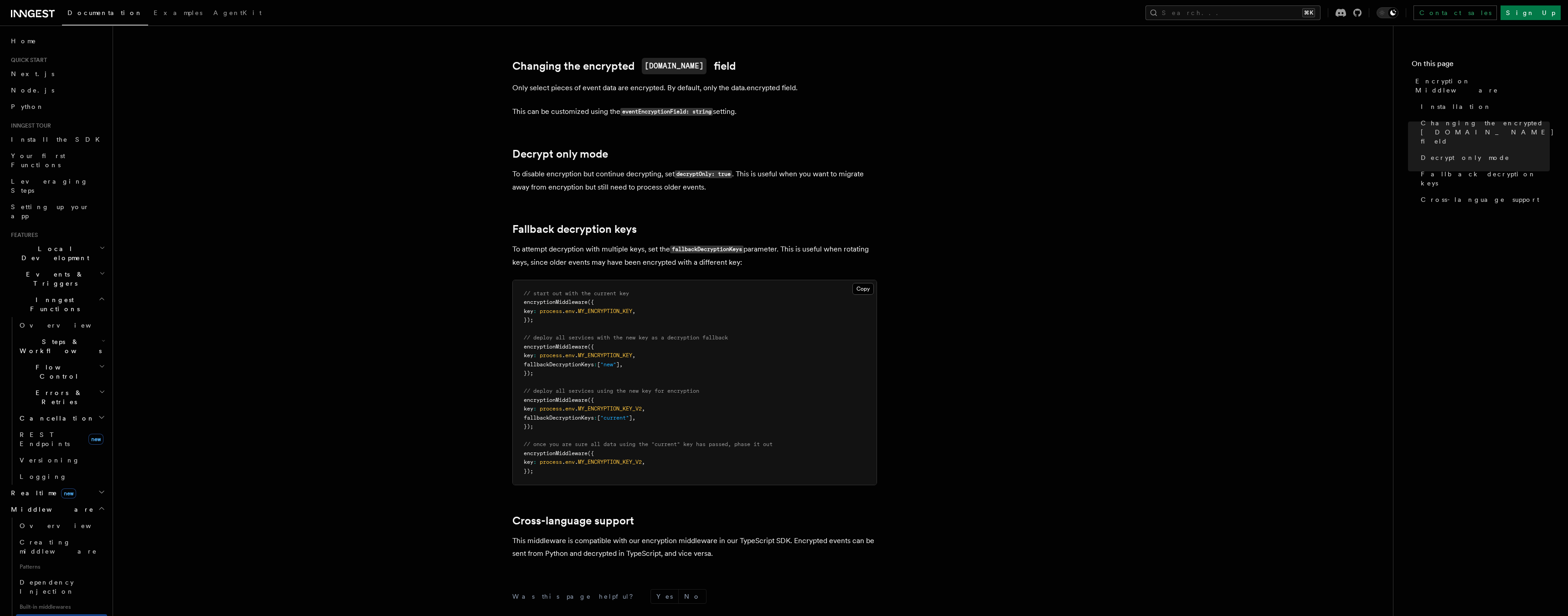
scroll to position [0, 0]
click at [776, 70] on article "Features Middleware Encryption Middleware Encryption middleware provides end-to…" at bounding box center [754, 186] width 1251 height 1114
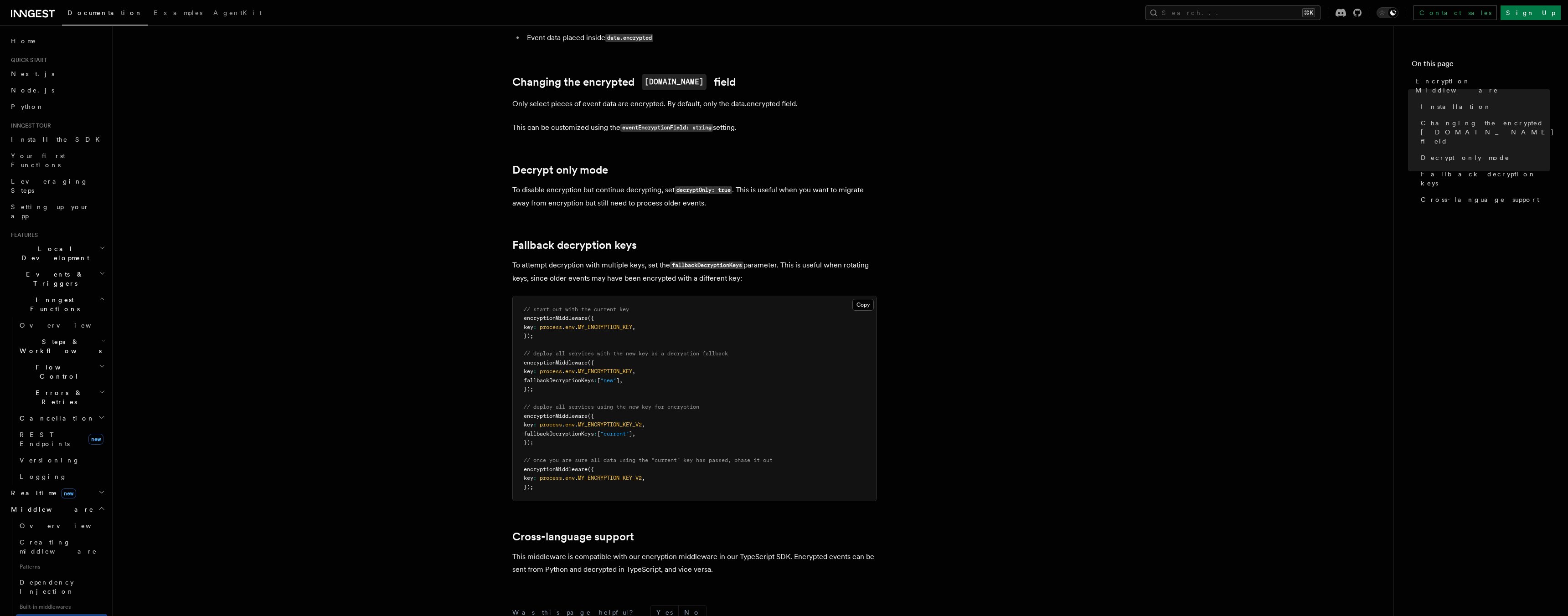
scroll to position [397, 0]
click at [672, 125] on code "eventEncryptionField: string" at bounding box center [666, 128] width 92 height 8
copy code "eventEncryptionField"
click at [669, 125] on code "eventEncryptionField: string" at bounding box center [666, 128] width 92 height 8
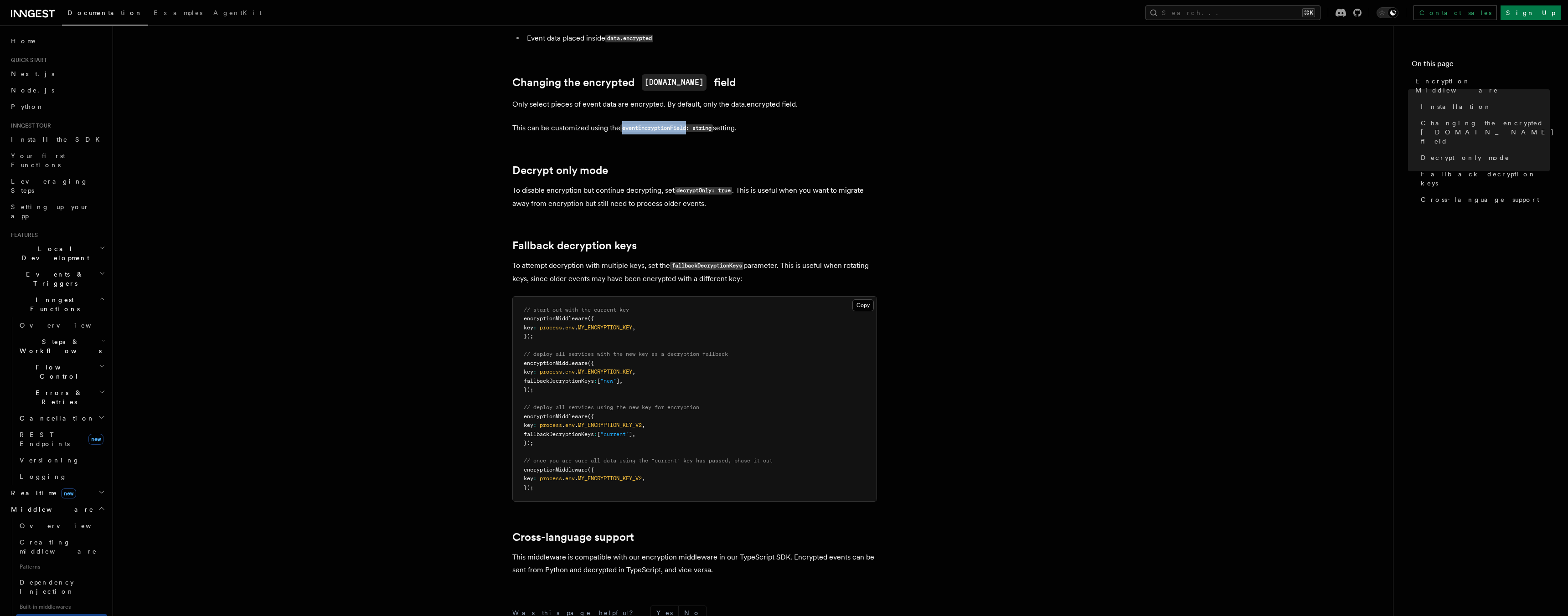
click at [669, 125] on code "eventEncryptionField: string" at bounding box center [666, 128] width 92 height 8
copy code "eventEncryptionField"
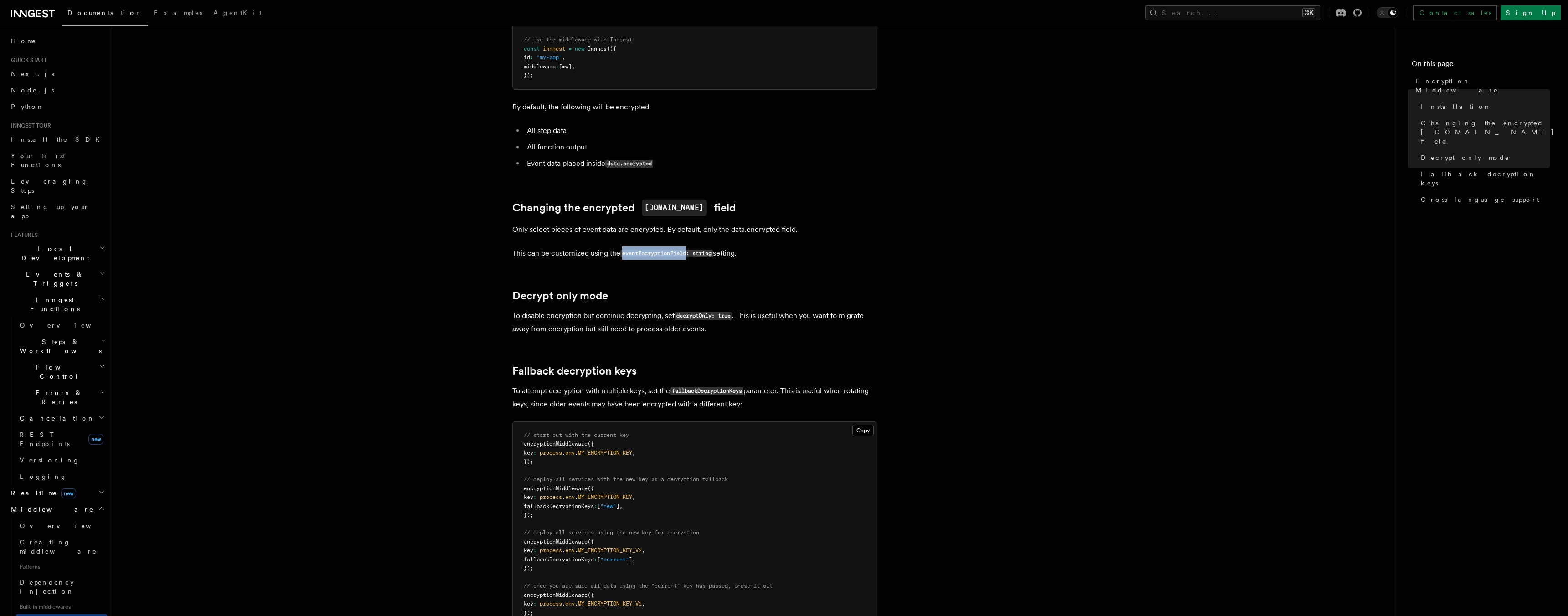
scroll to position [247, 0]
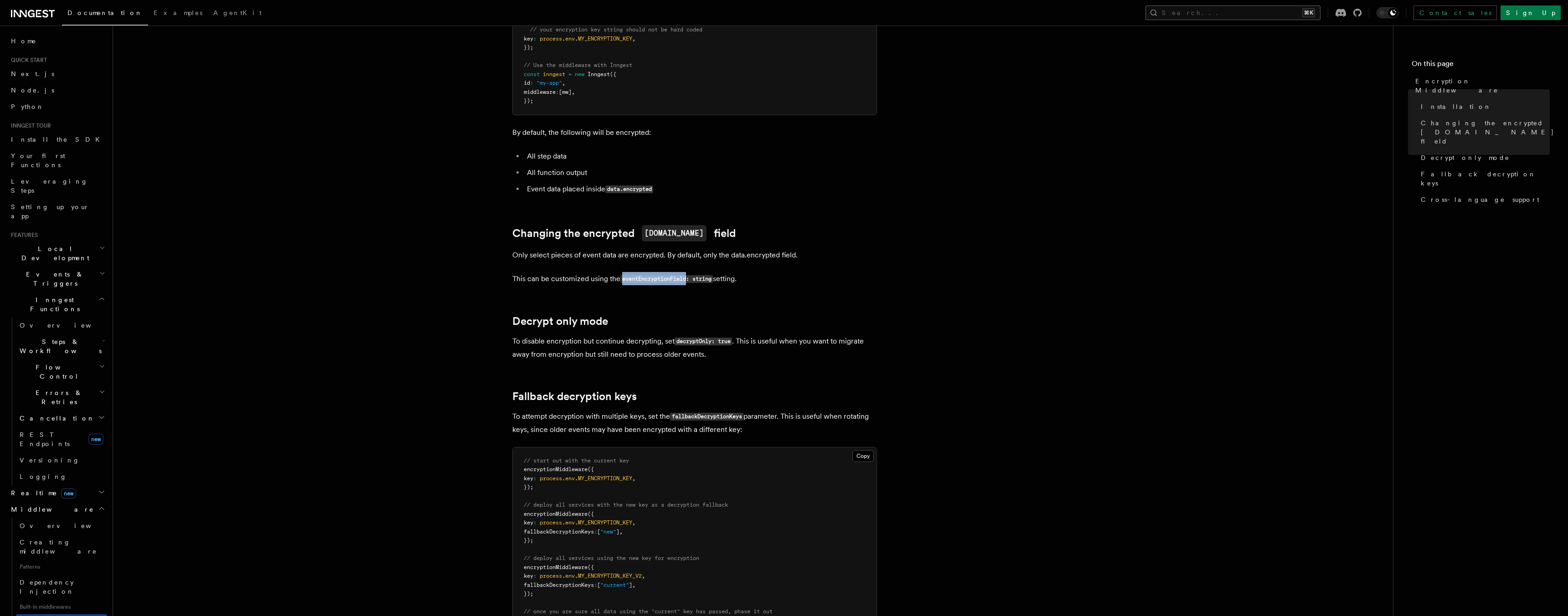
click at [1237, 11] on button "Search... ⌘K" at bounding box center [1233, 12] width 175 height 15
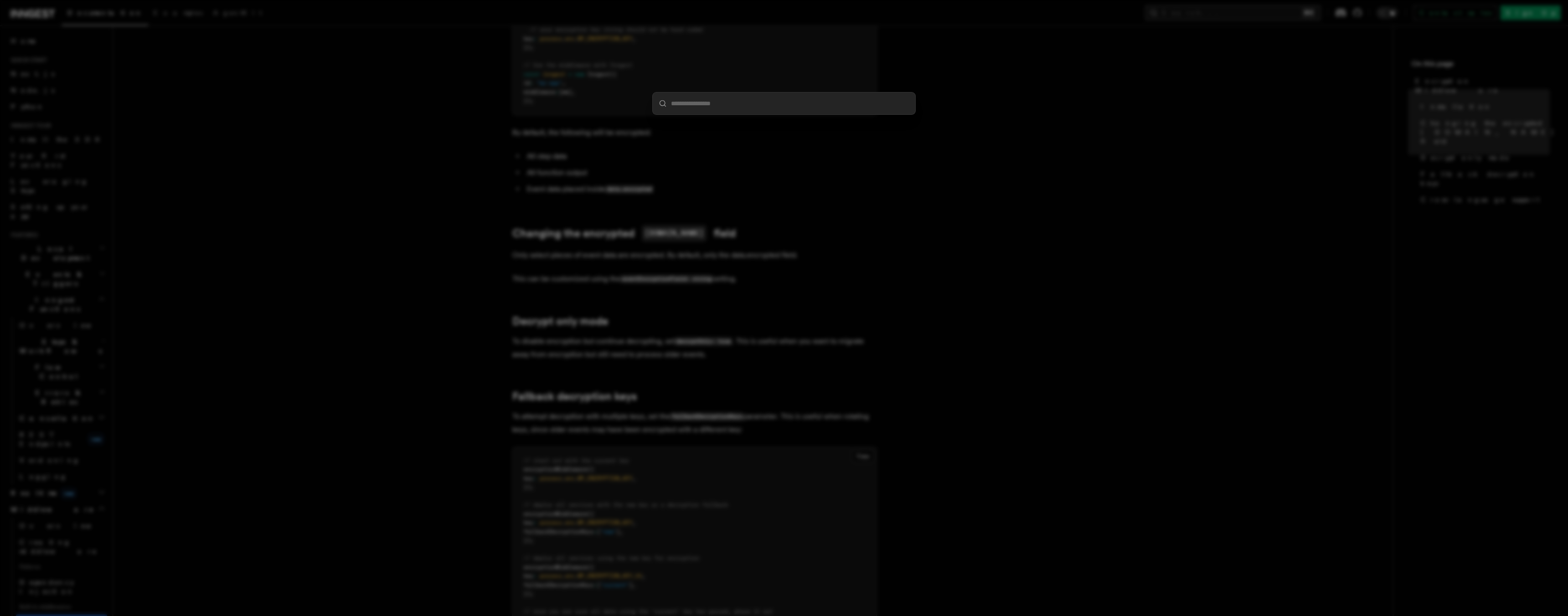
type input "**********"
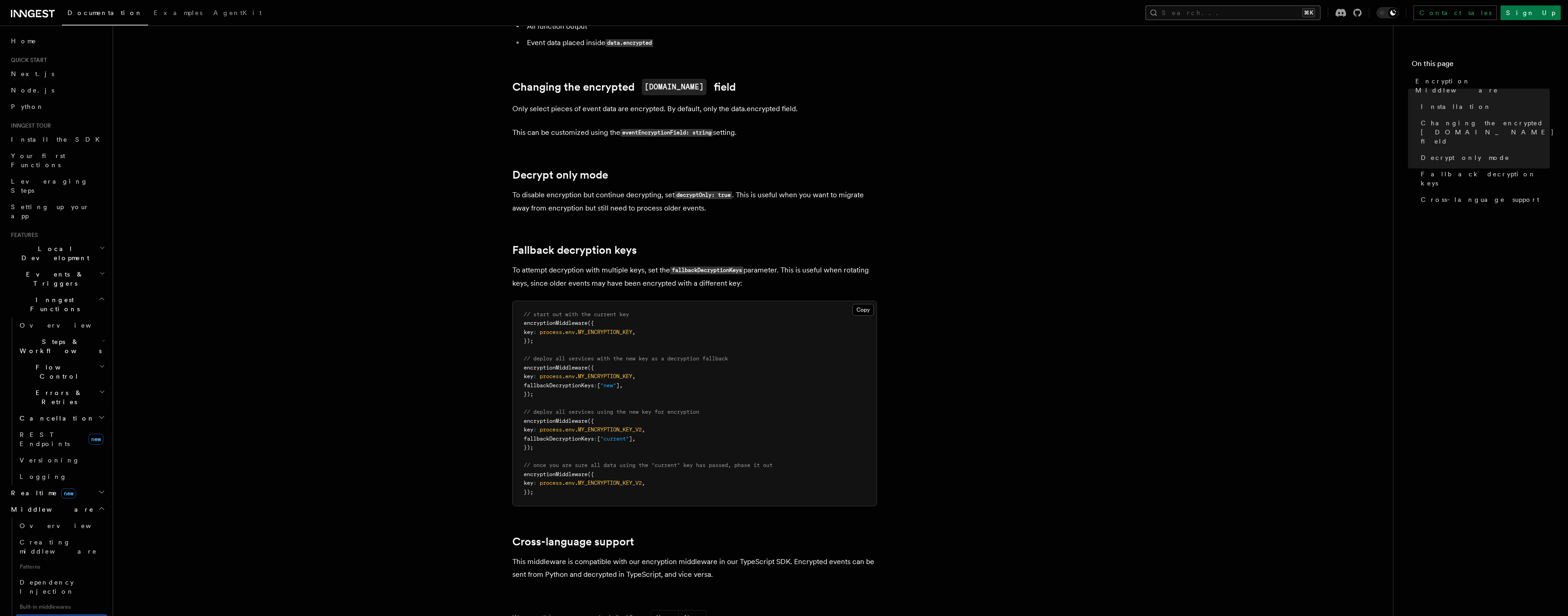
scroll to position [415, 0]
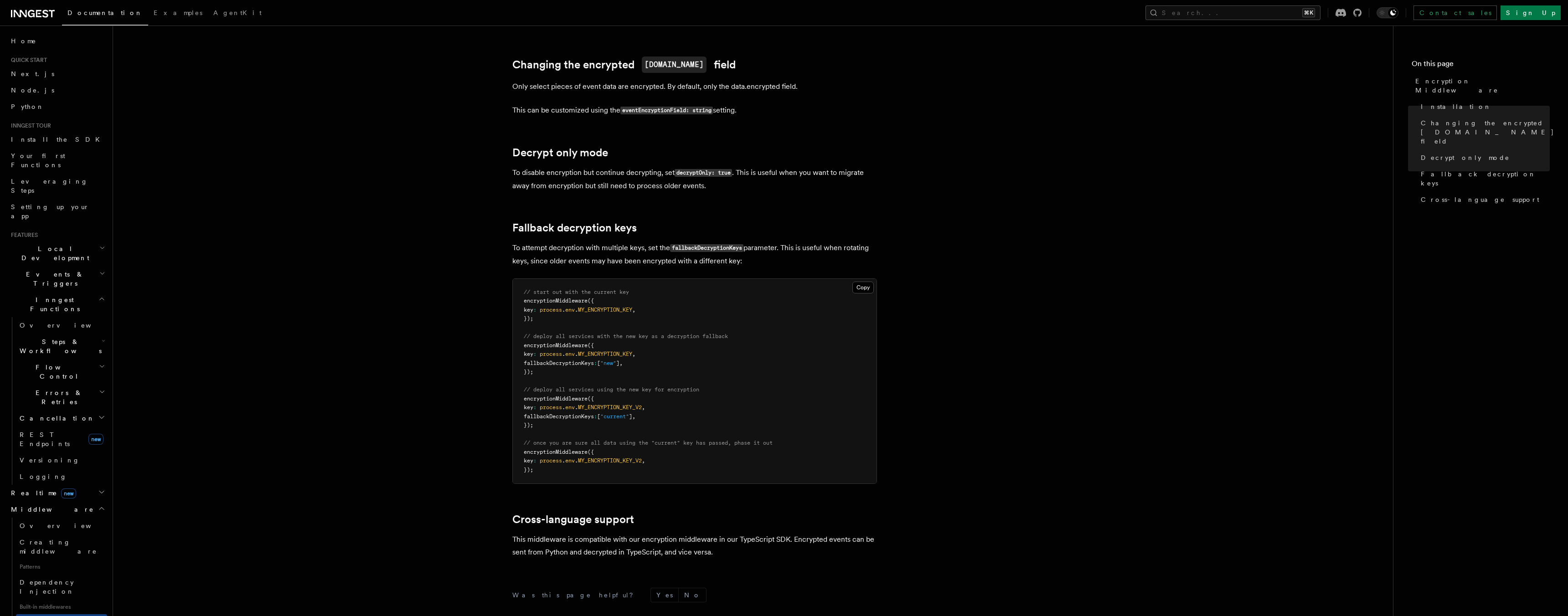
click at [1219, 75] on article "Features Middleware Encryption Middleware Encryption middleware provides end-to…" at bounding box center [754, 182] width 1251 height 1114
